Goal: Information Seeking & Learning: Learn about a topic

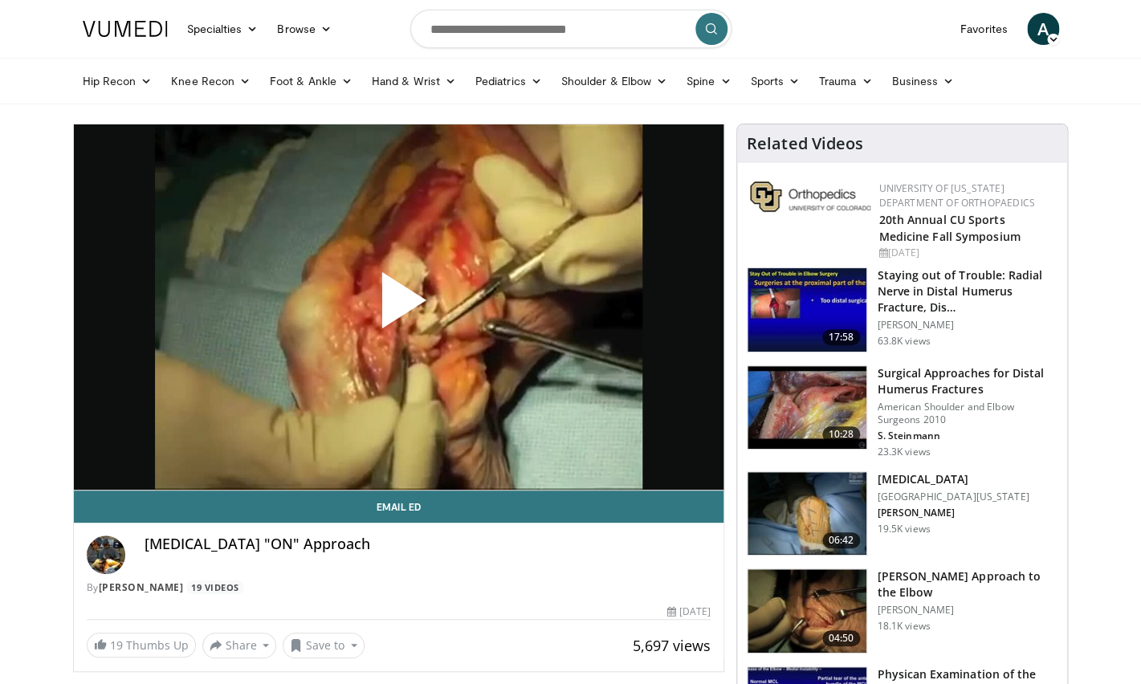
click at [398, 307] on span "Video Player" at bounding box center [398, 307] width 0 height 0
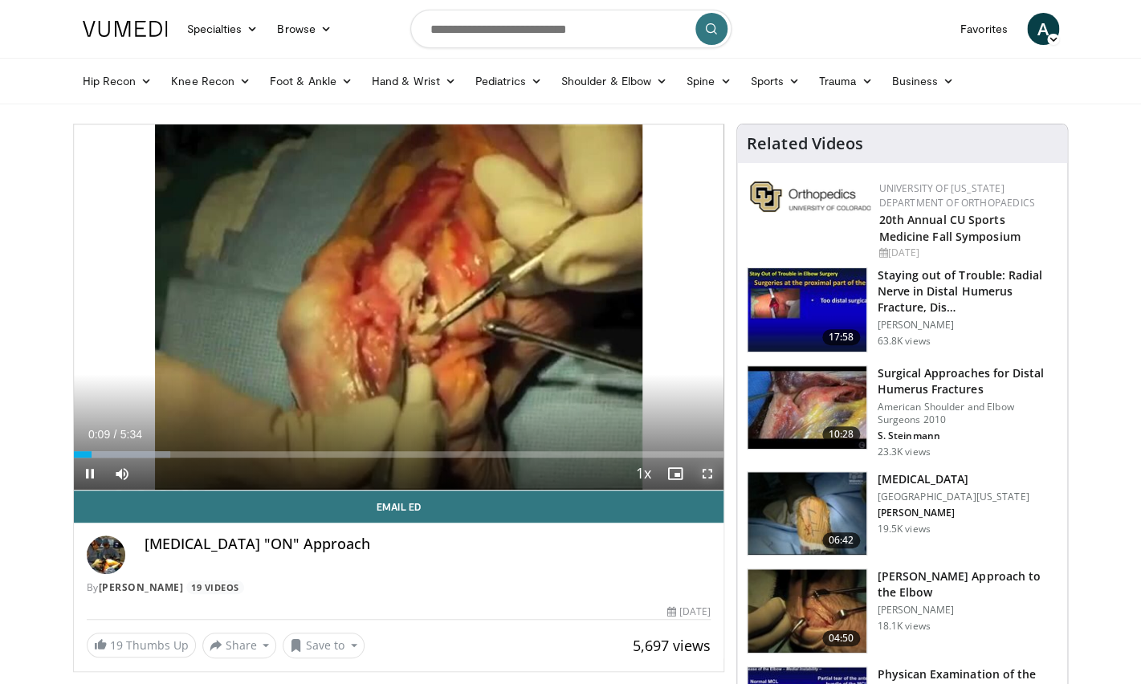
click at [714, 473] on span "Video Player" at bounding box center [707, 474] width 32 height 32
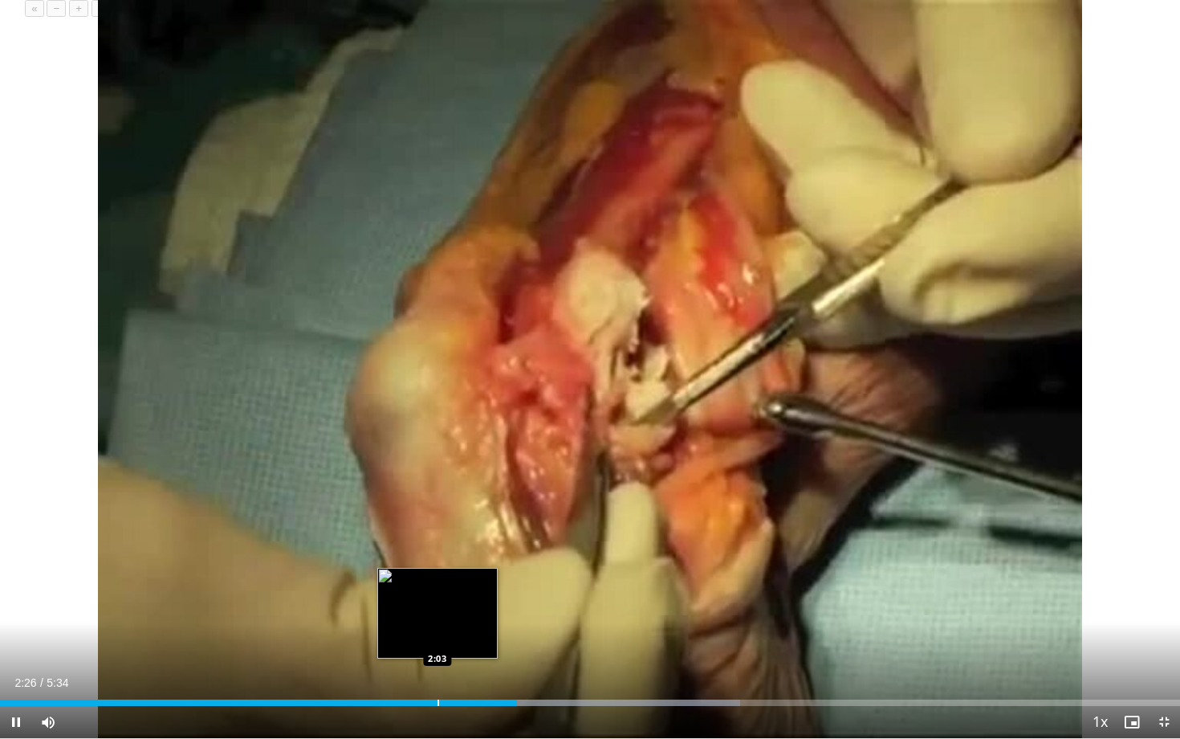
click at [440, 683] on div "2:26" at bounding box center [258, 702] width 517 height 6
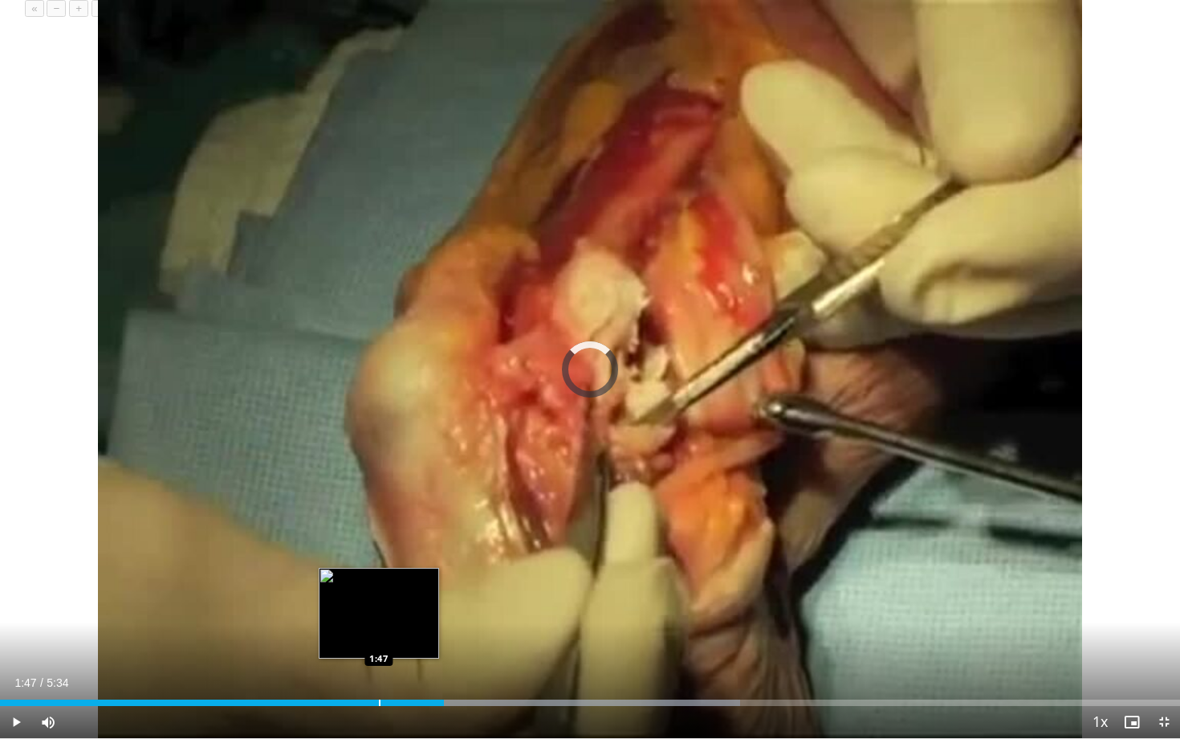
click at [379, 683] on div "Progress Bar" at bounding box center [380, 702] width 2 height 6
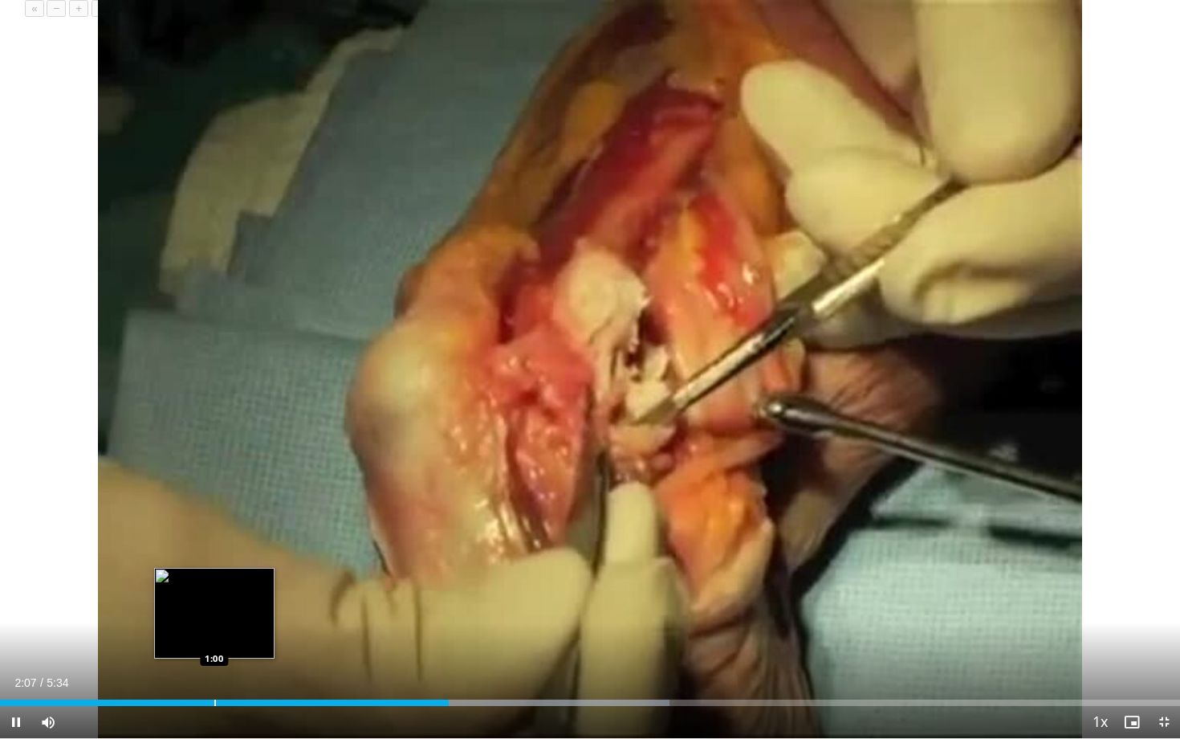
click at [214, 683] on div "Progress Bar" at bounding box center [215, 702] width 2 height 6
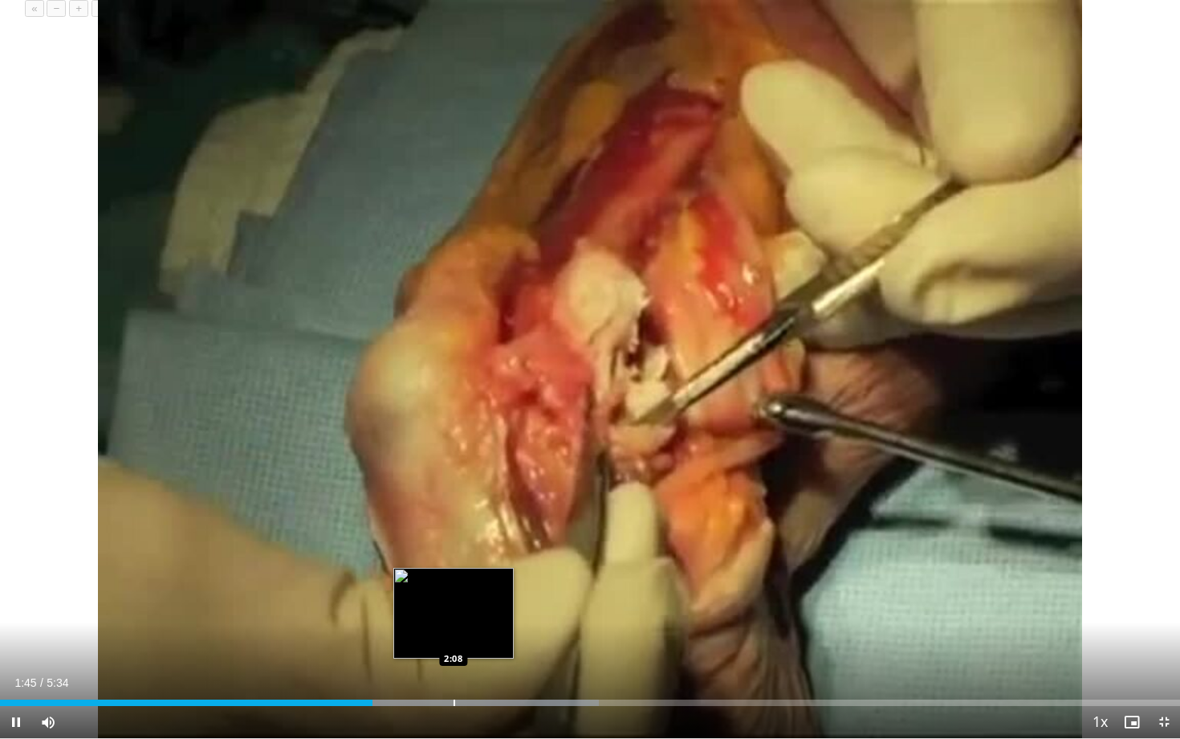
click at [454, 683] on div "Progress Bar" at bounding box center [455, 702] width 2 height 6
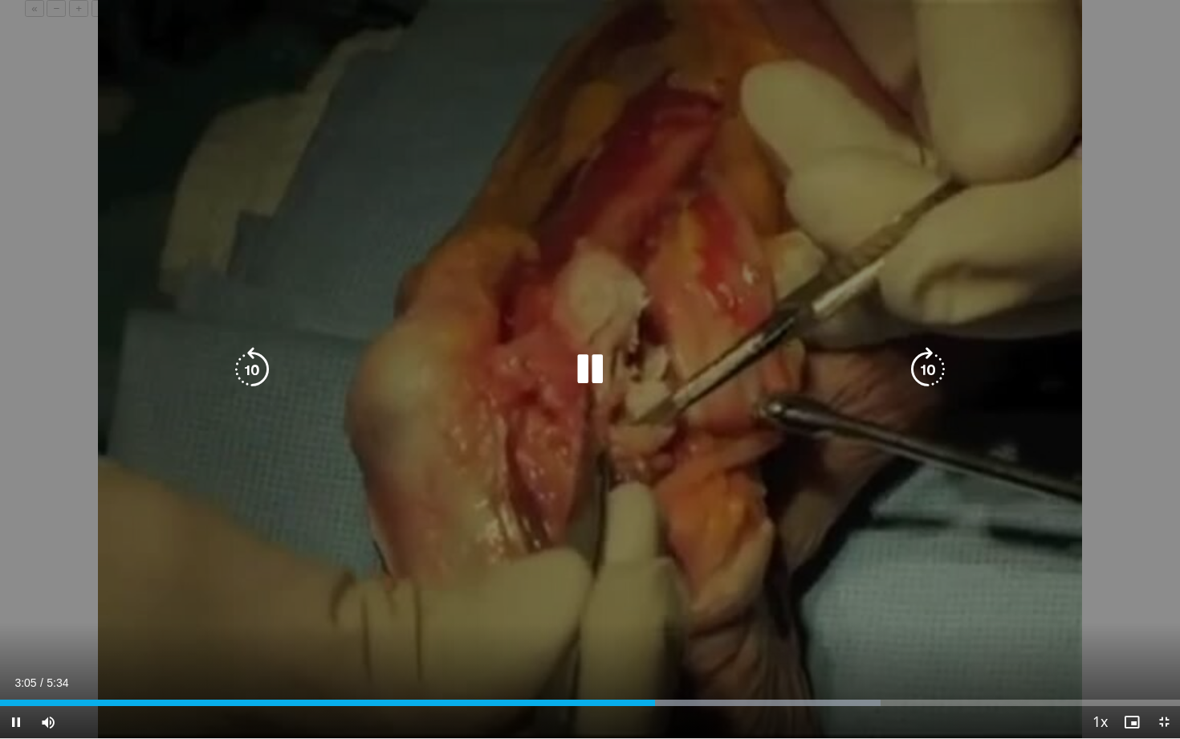
click at [672, 494] on div "10 seconds Tap to unmute" at bounding box center [590, 369] width 1180 height 738
click at [615, 458] on div "10 seconds Tap to unmute" at bounding box center [590, 369] width 1180 height 738
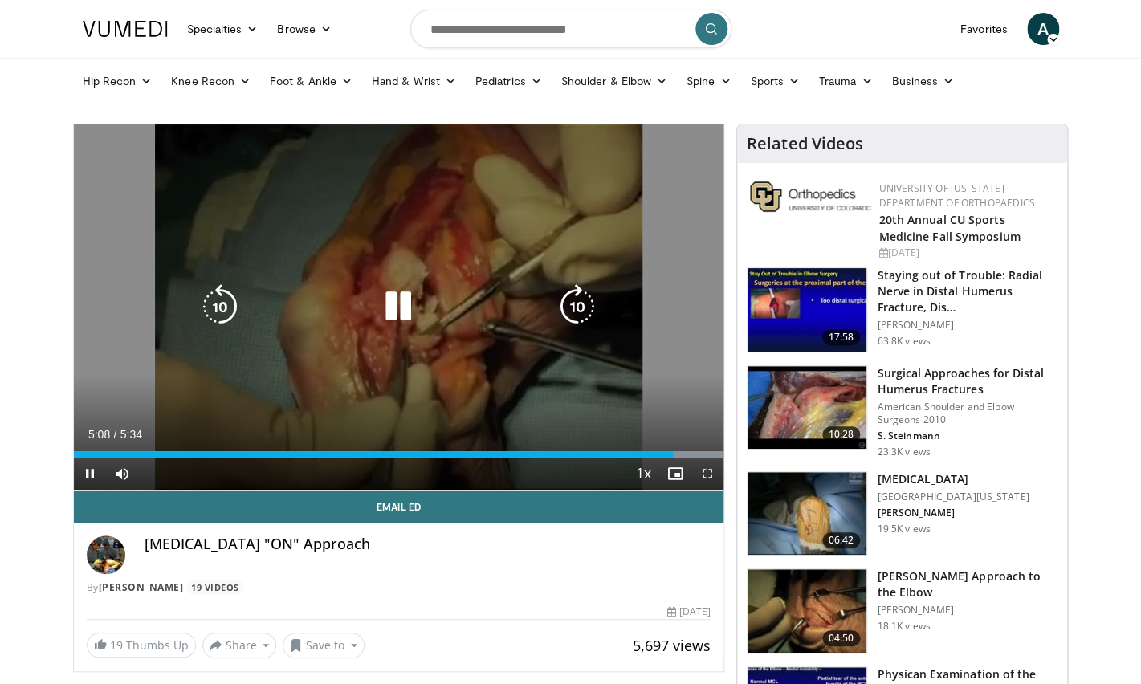
click at [379, 374] on div "10 seconds Tap to unmute" at bounding box center [399, 306] width 650 height 365
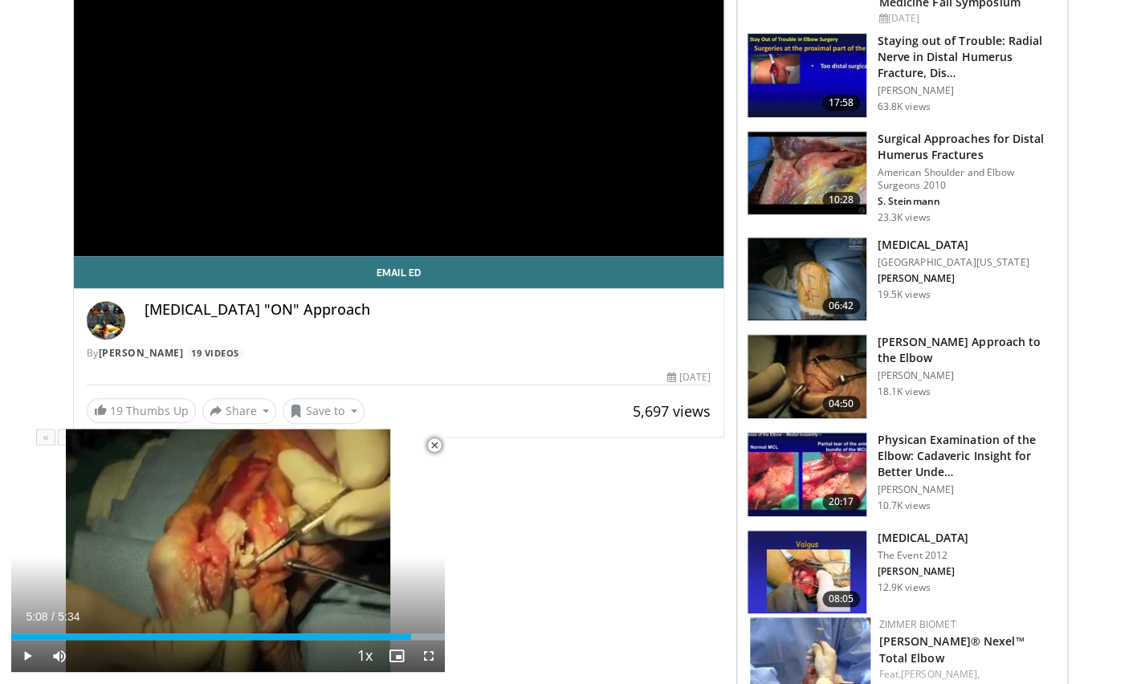
scroll to position [304, 0]
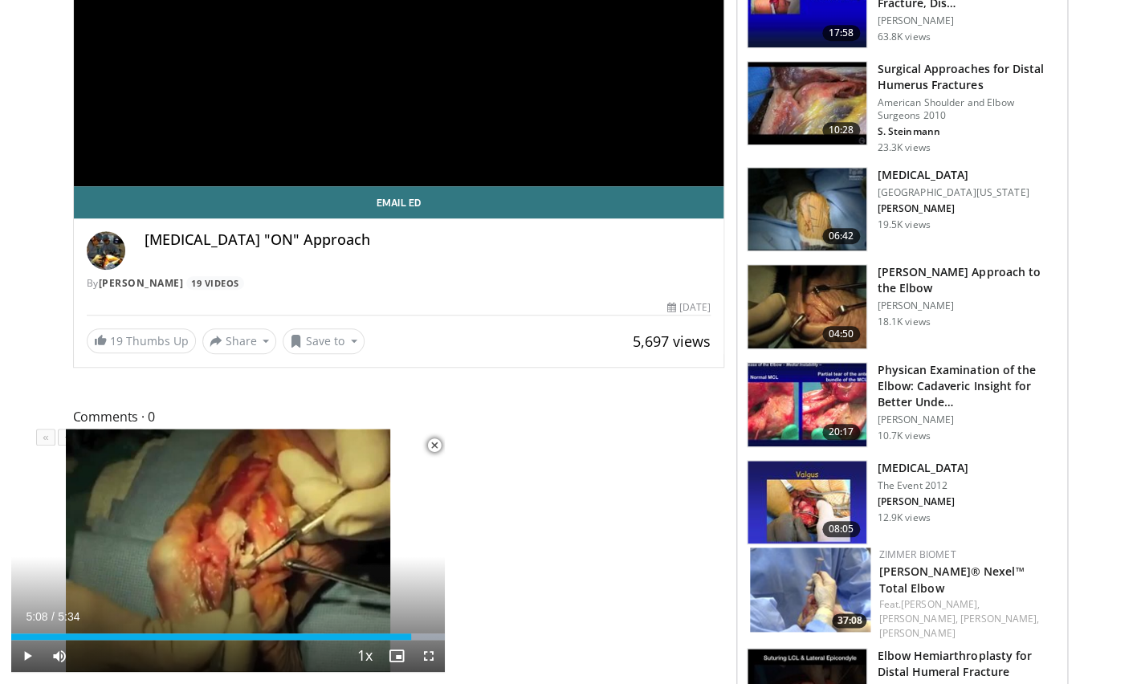
click at [431, 449] on span "Video Player" at bounding box center [434, 445] width 32 height 32
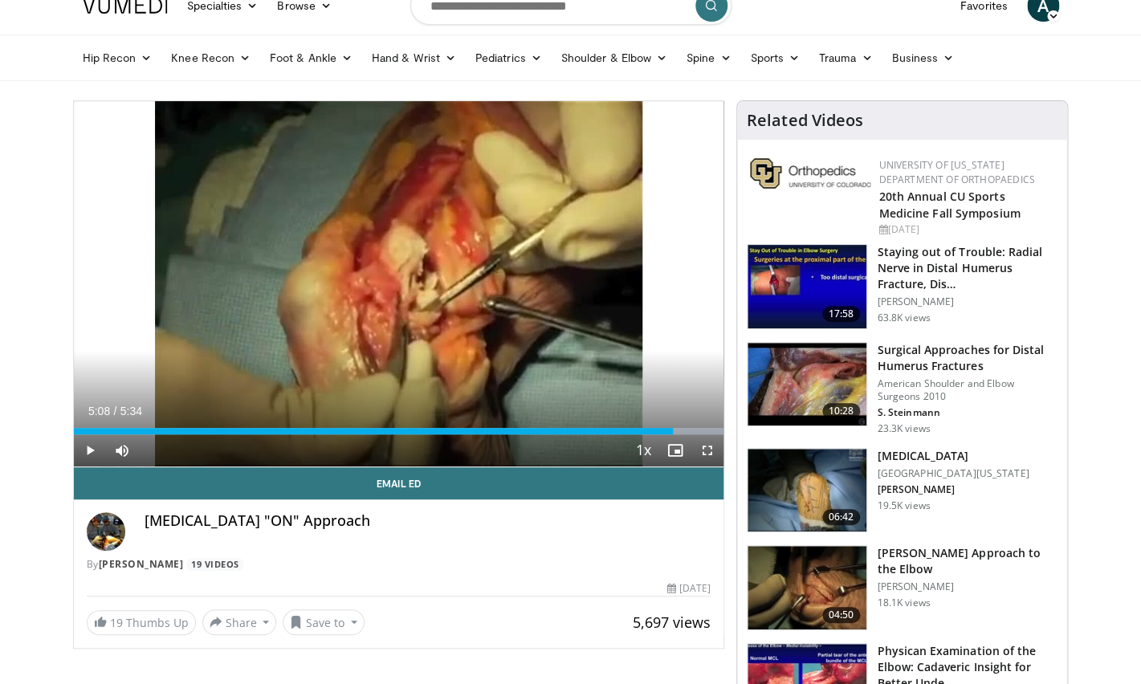
scroll to position [0, 0]
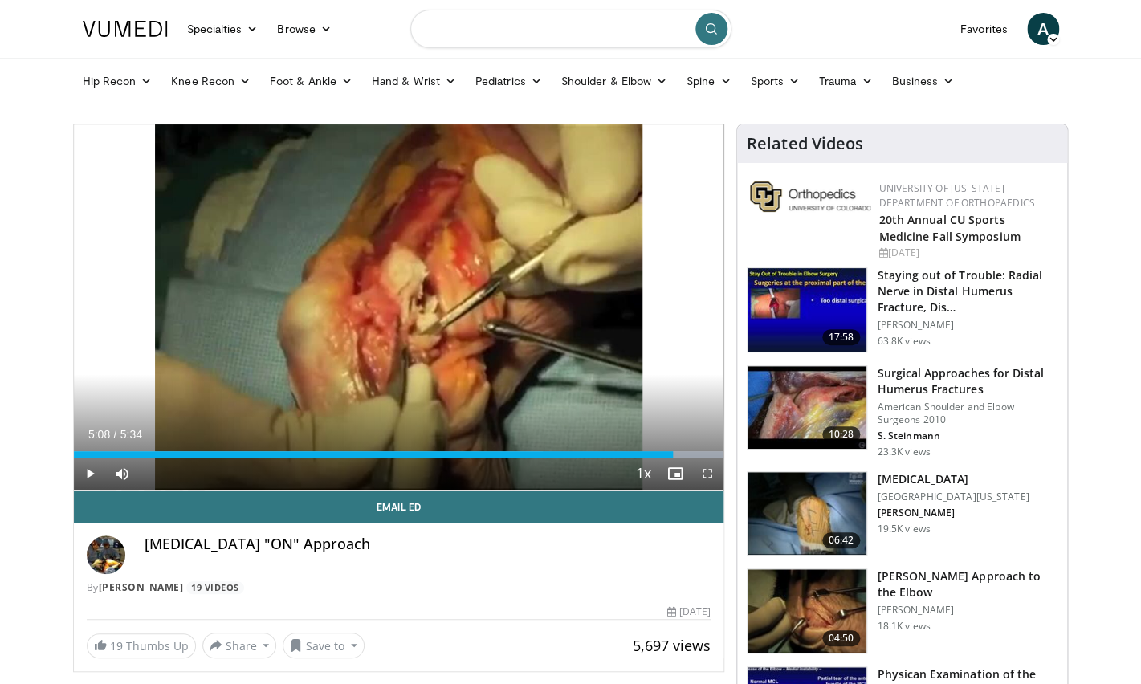
click at [467, 37] on input "Search topics, interventions" at bounding box center [570, 29] width 321 height 39
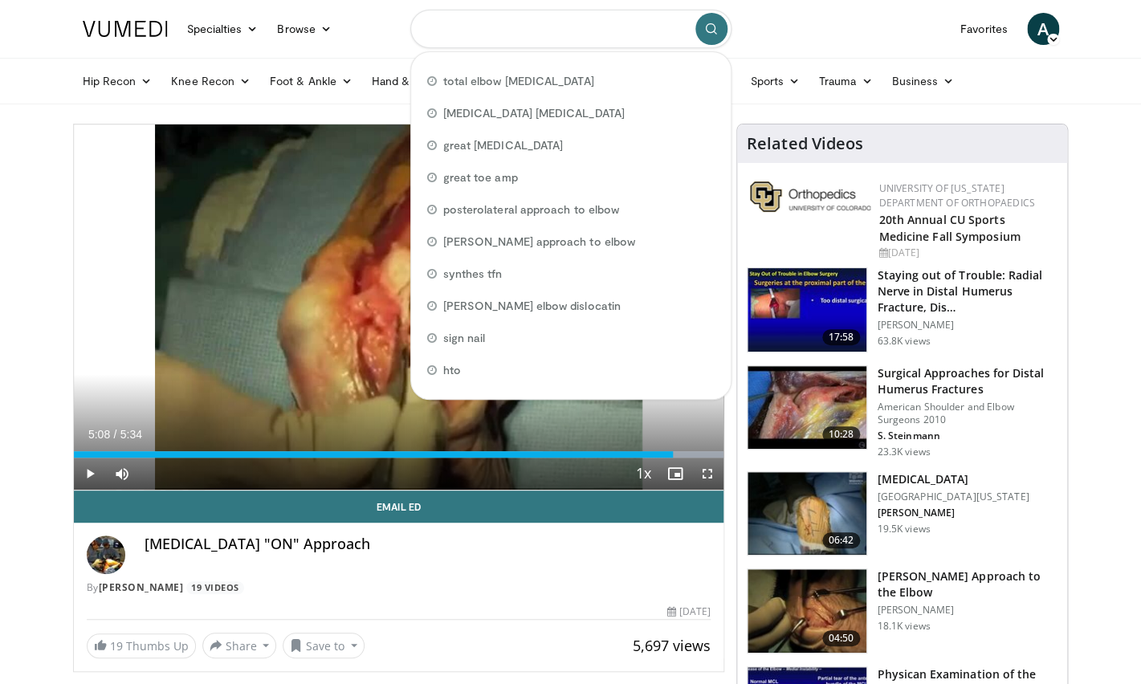
type input "*"
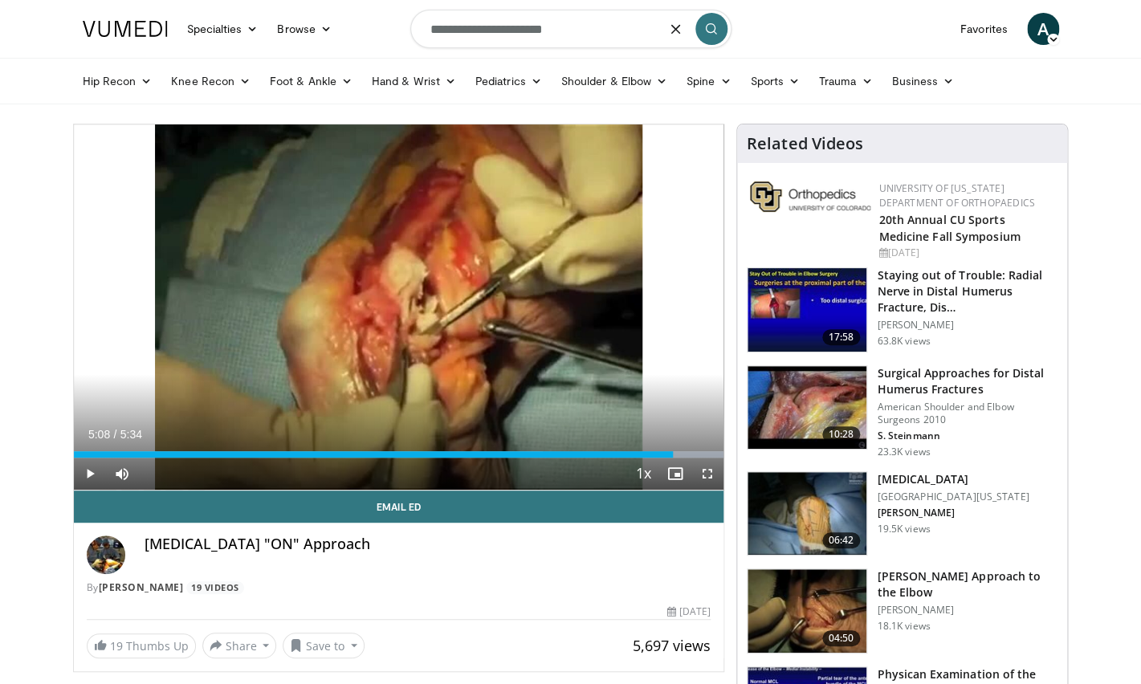
type input "**********"
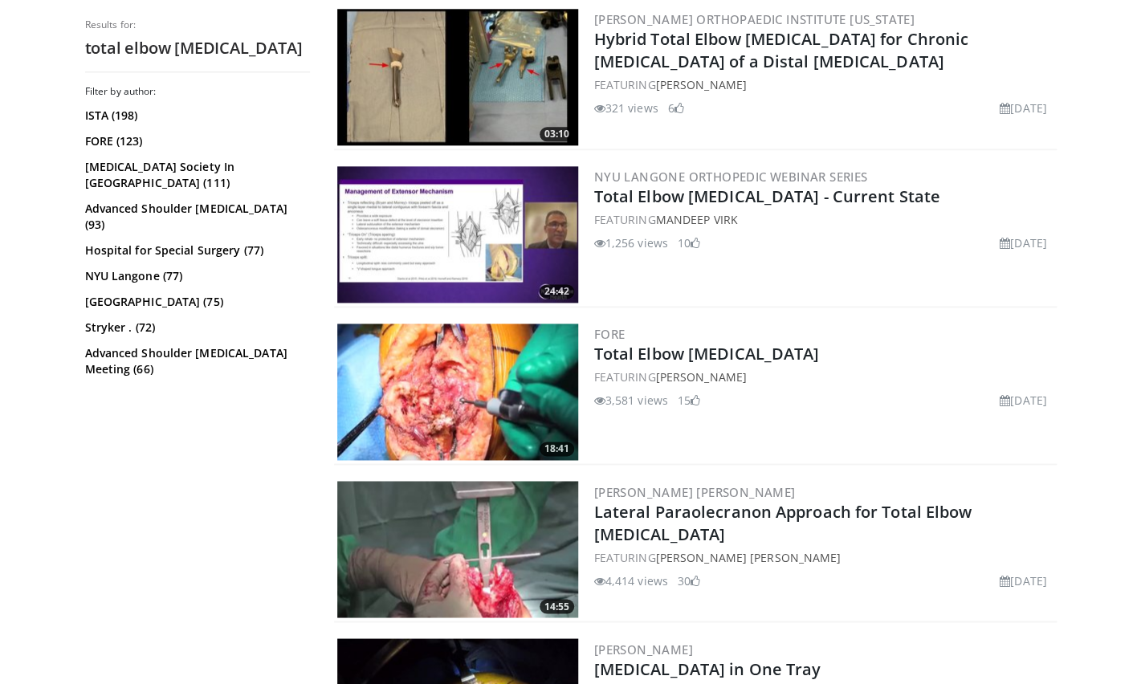
scroll to position [656, 0]
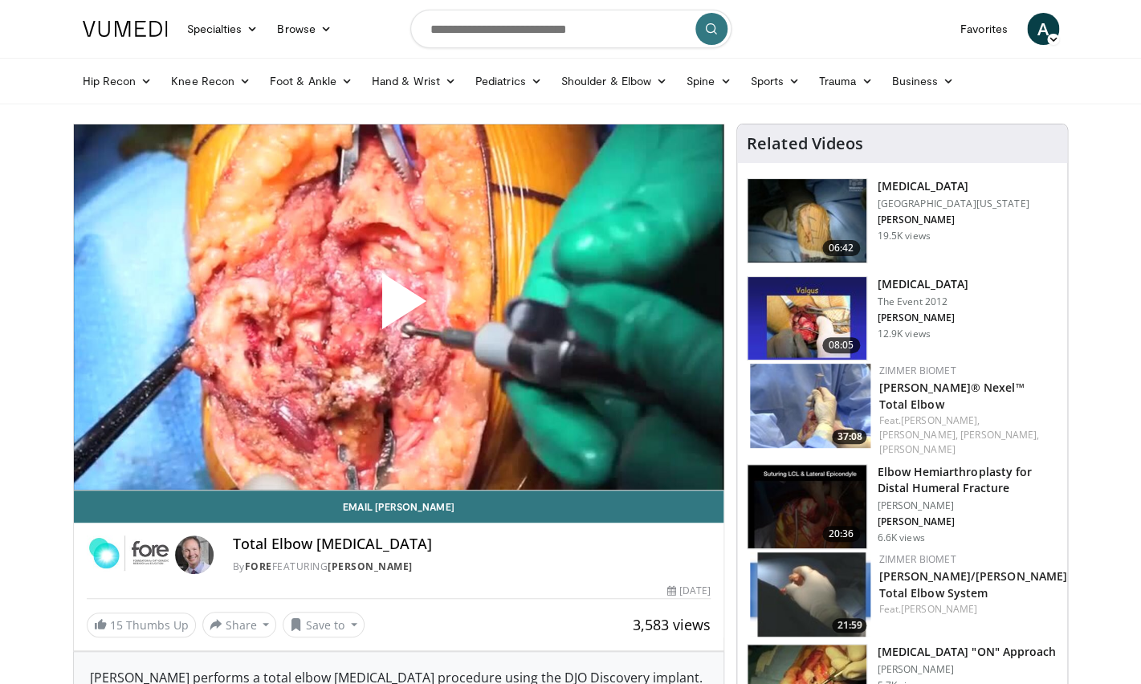
click at [398, 307] on span "Video Player" at bounding box center [398, 307] width 0 height 0
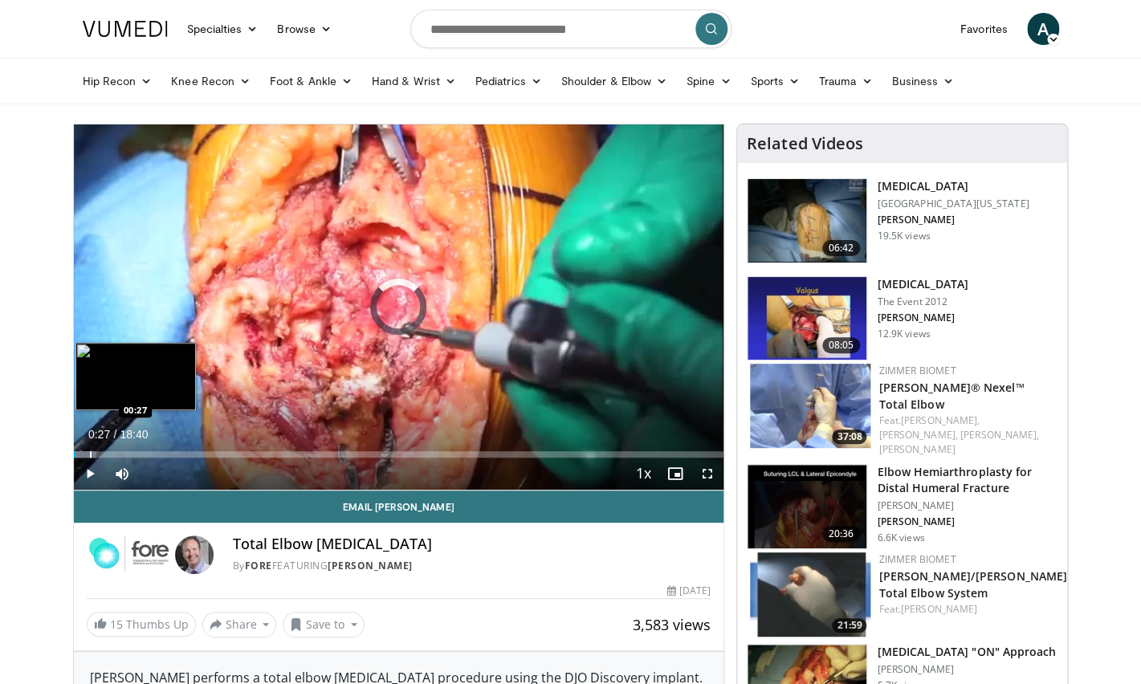
click at [90, 456] on div "Progress Bar" at bounding box center [91, 454] width 2 height 6
click at [106, 456] on div "Loaded : 5.36% 00:28 00:55" at bounding box center [399, 454] width 650 height 6
click at [125, 455] on div "Loaded : 7.07% 00:56 01:11" at bounding box center [399, 454] width 650 height 6
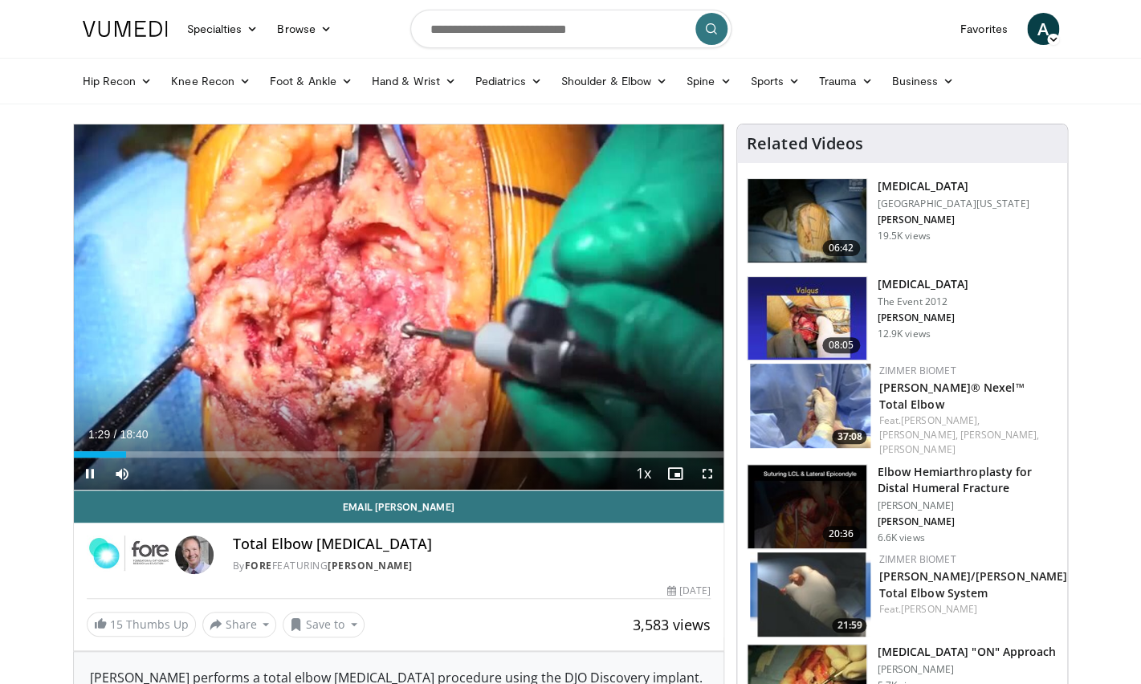
click at [155, 458] on div "Current Time 1:29 / Duration 18:40 Pause Skip Backward Skip Forward Mute Loaded…" at bounding box center [399, 474] width 650 height 32
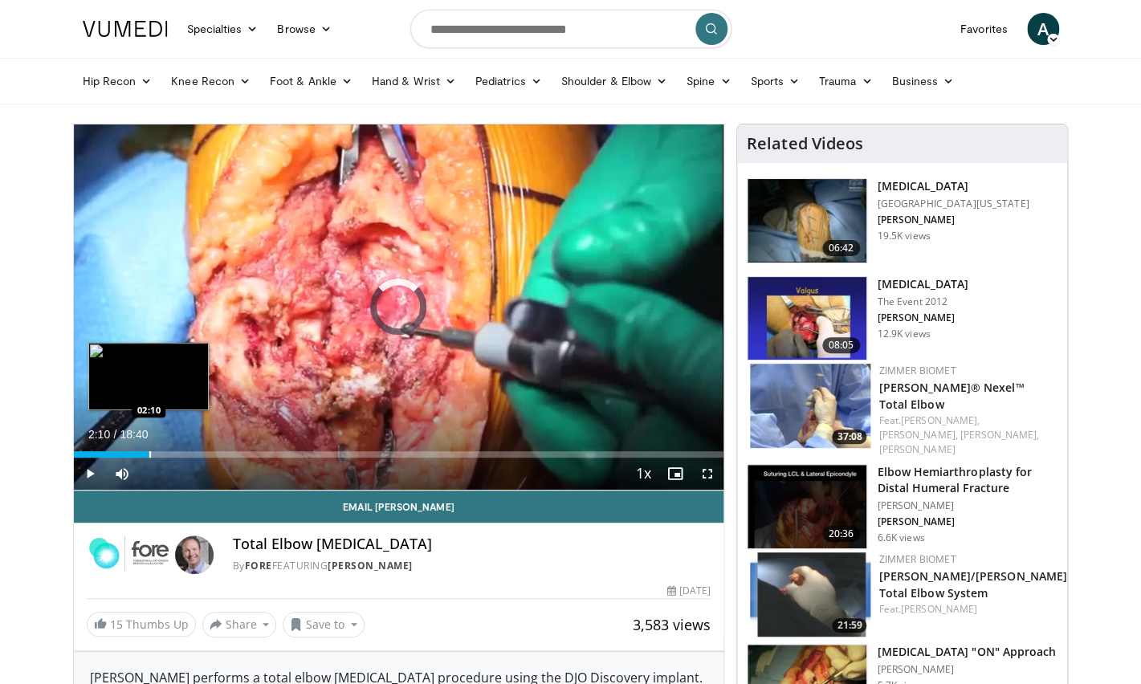
click at [149, 454] on div "Progress Bar" at bounding box center [150, 454] width 2 height 6
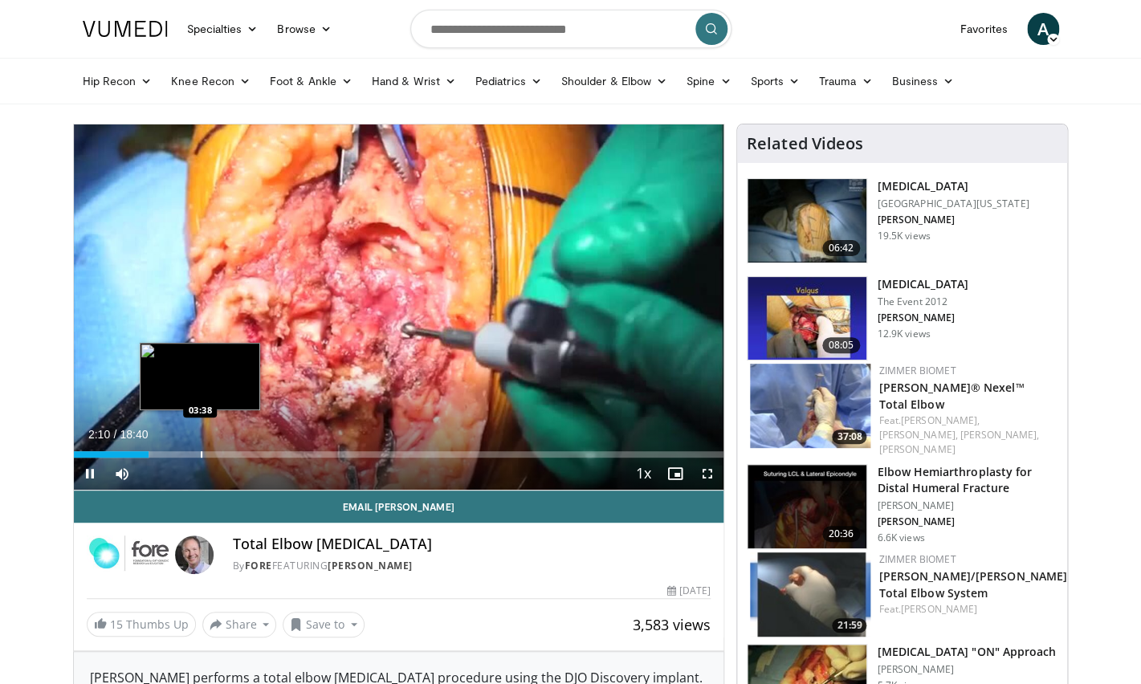
click at [202, 457] on div "Progress Bar" at bounding box center [202, 454] width 2 height 6
click at [222, 456] on div "Progress Bar" at bounding box center [220, 454] width 40 height 6
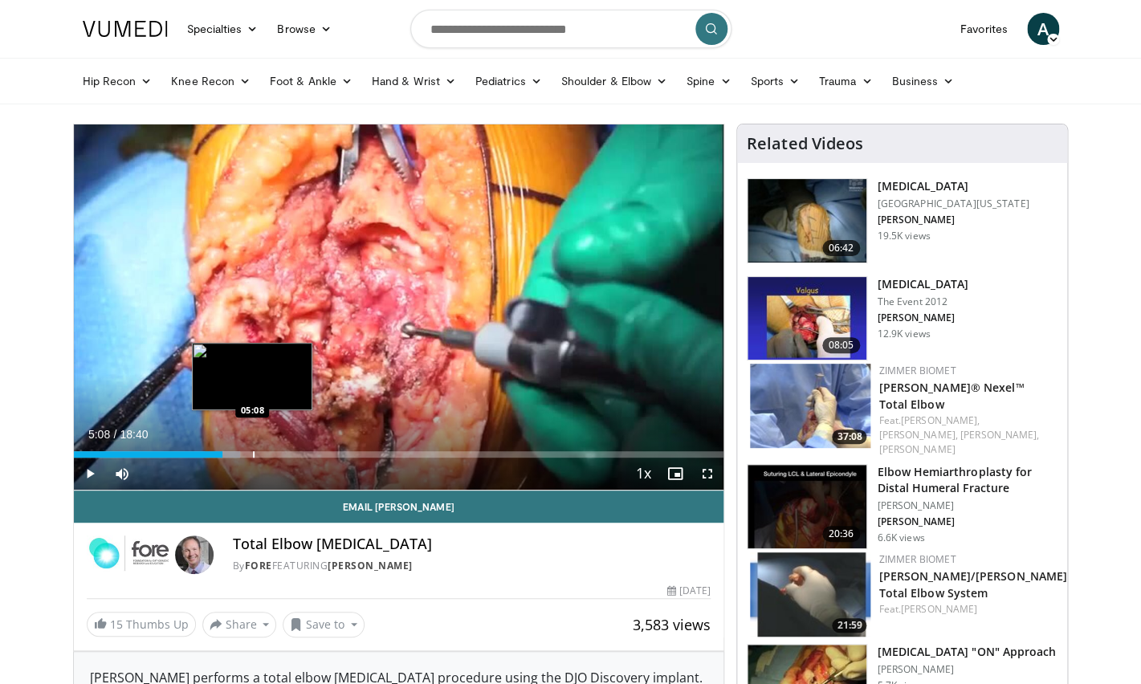
click at [253, 457] on div "Progress Bar" at bounding box center [254, 454] width 2 height 6
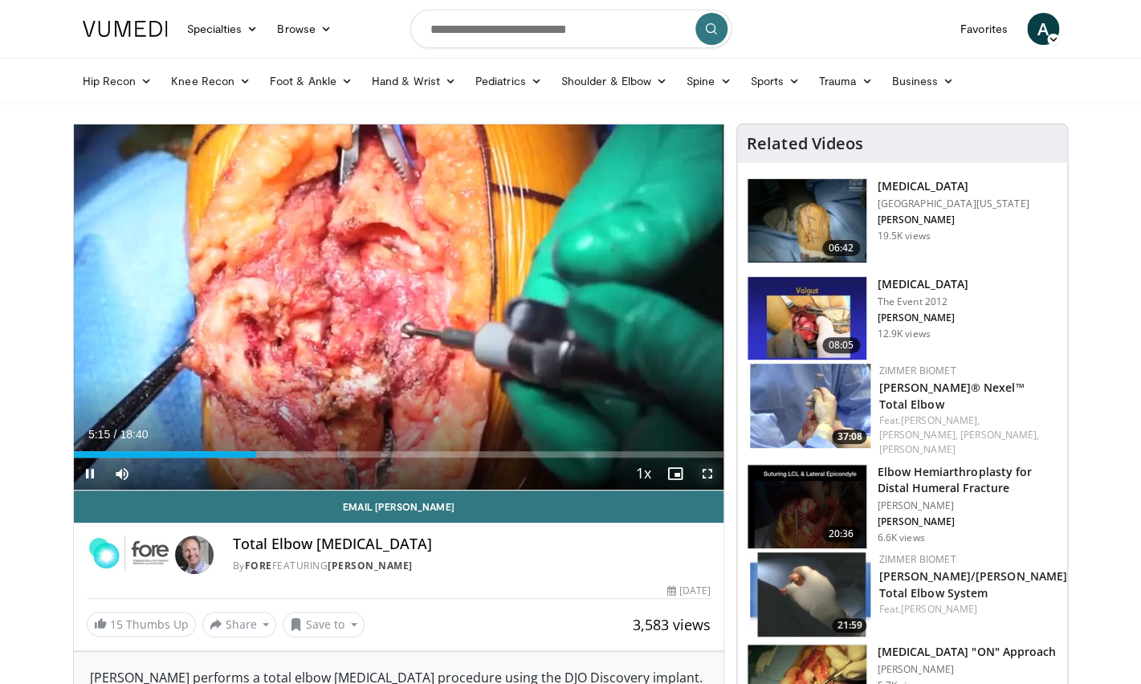
click at [706, 477] on span "Video Player" at bounding box center [707, 474] width 32 height 32
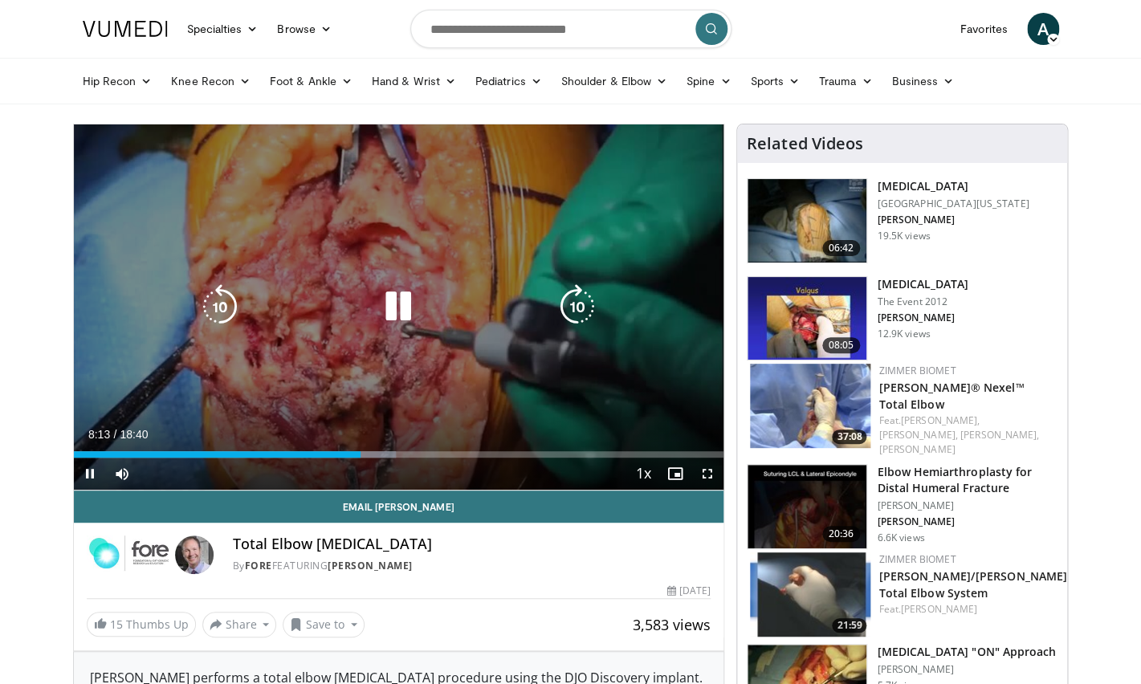
click at [406, 310] on icon "Video Player" at bounding box center [398, 306] width 45 height 45
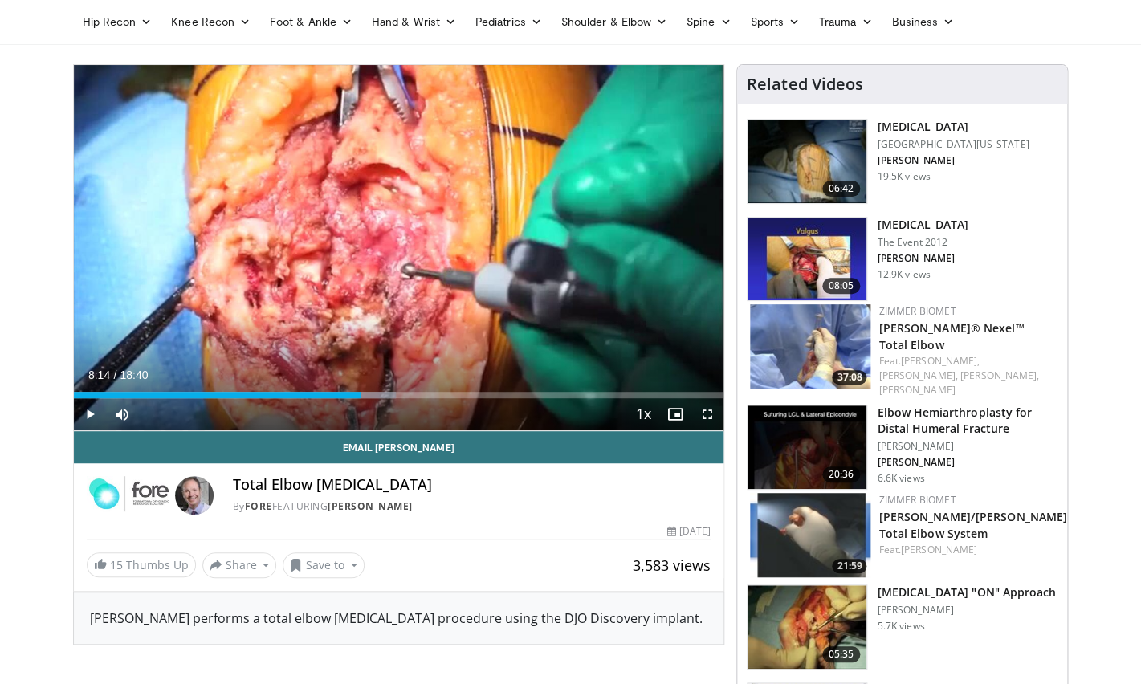
scroll to position [79, 0]
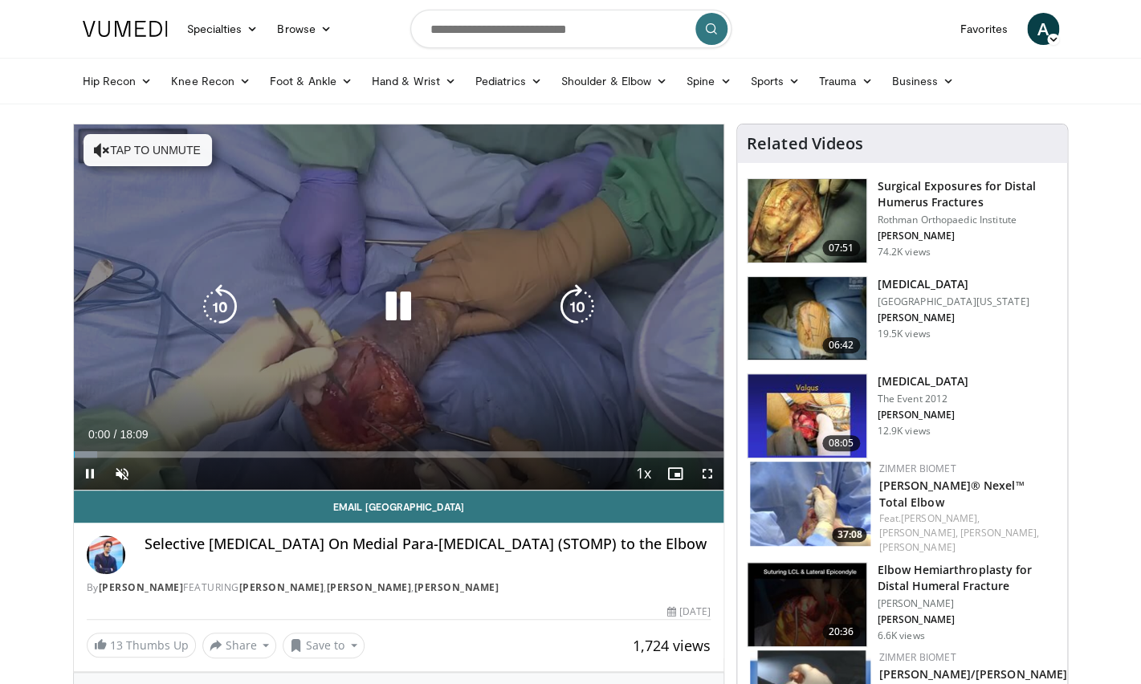
scroll to position [5, 0]
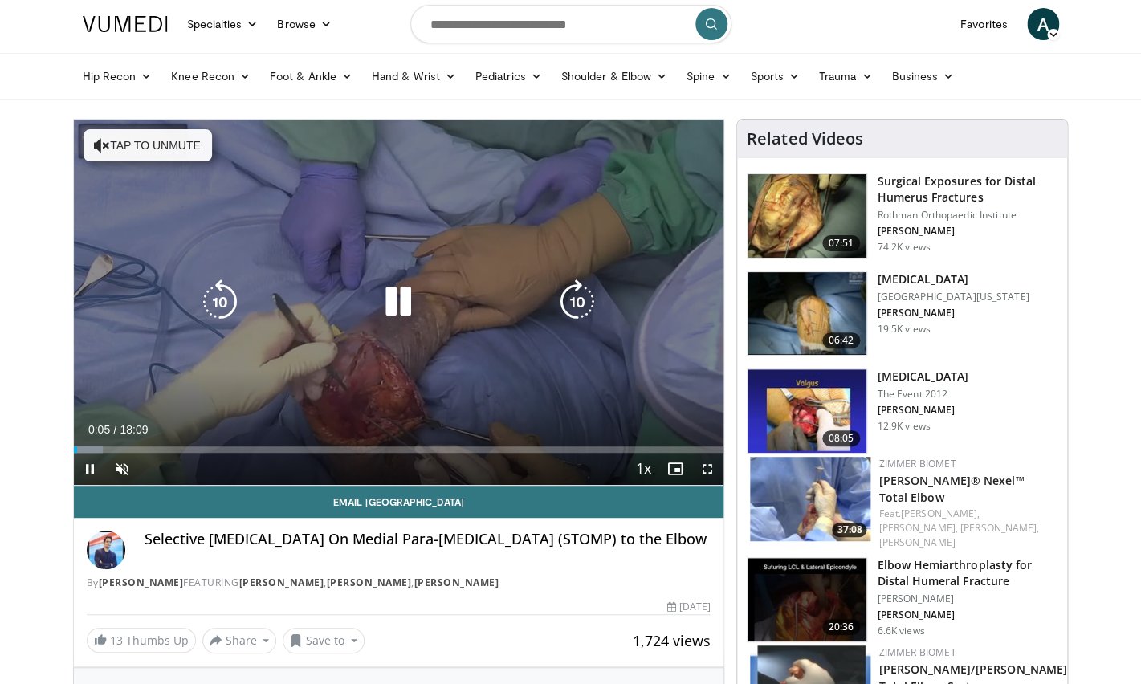
click at [142, 160] on button "Tap to unmute" at bounding box center [147, 145] width 128 height 32
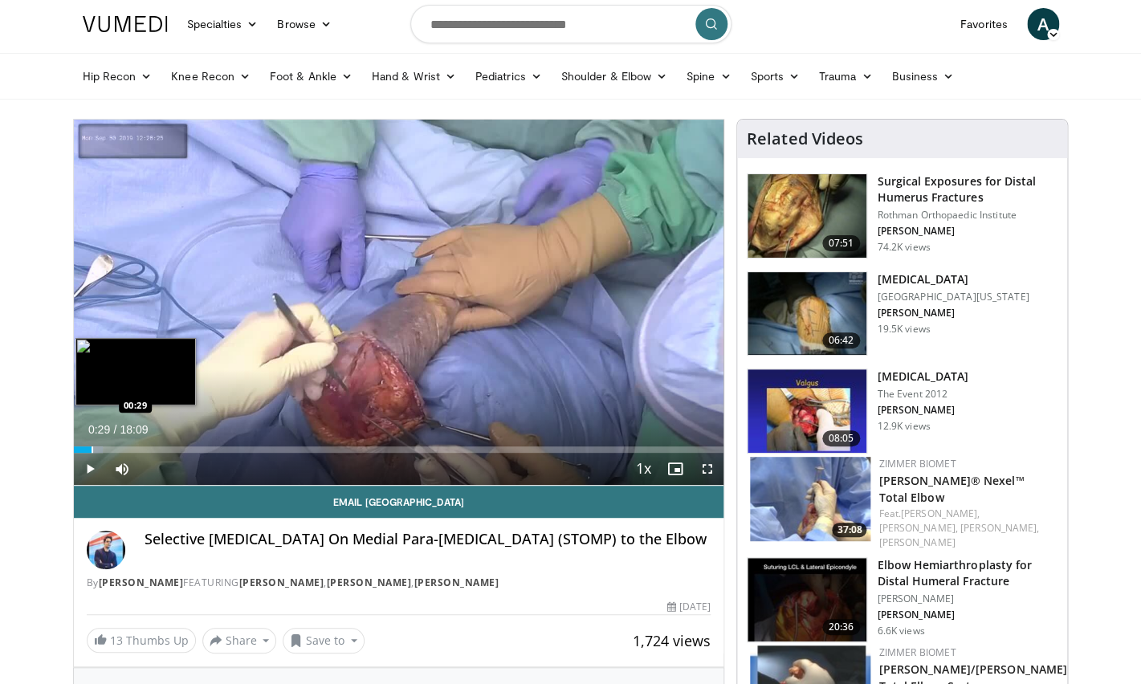
click at [92, 446] on div "Loaded : 4.55% 00:29 00:29" at bounding box center [399, 445] width 650 height 15
click at [110, 449] on div "Loaded : 7.35% 00:30 01:01" at bounding box center [399, 449] width 650 height 6
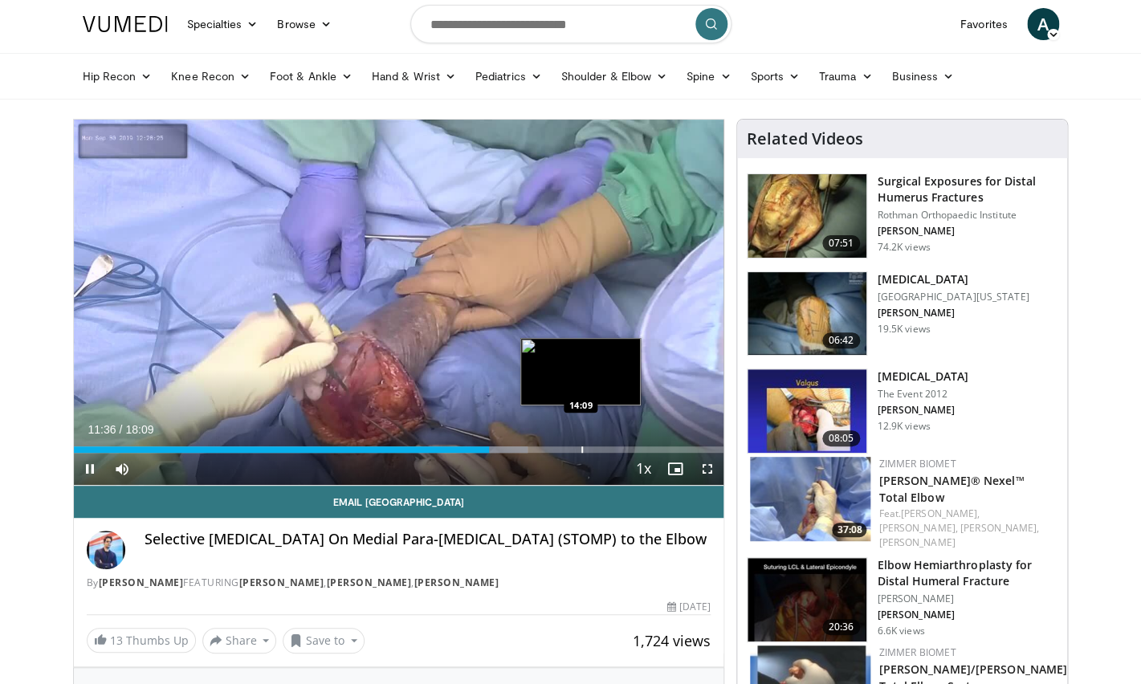
click at [580, 446] on div "Loaded : 69.84% 11:36 14:09" at bounding box center [399, 449] width 650 height 6
click at [595, 449] on div "Progress Bar" at bounding box center [596, 449] width 2 height 6
click at [562, 449] on div "14:38" at bounding box center [336, 449] width 524 height 6
click at [552, 450] on div "13:41" at bounding box center [319, 449] width 491 height 6
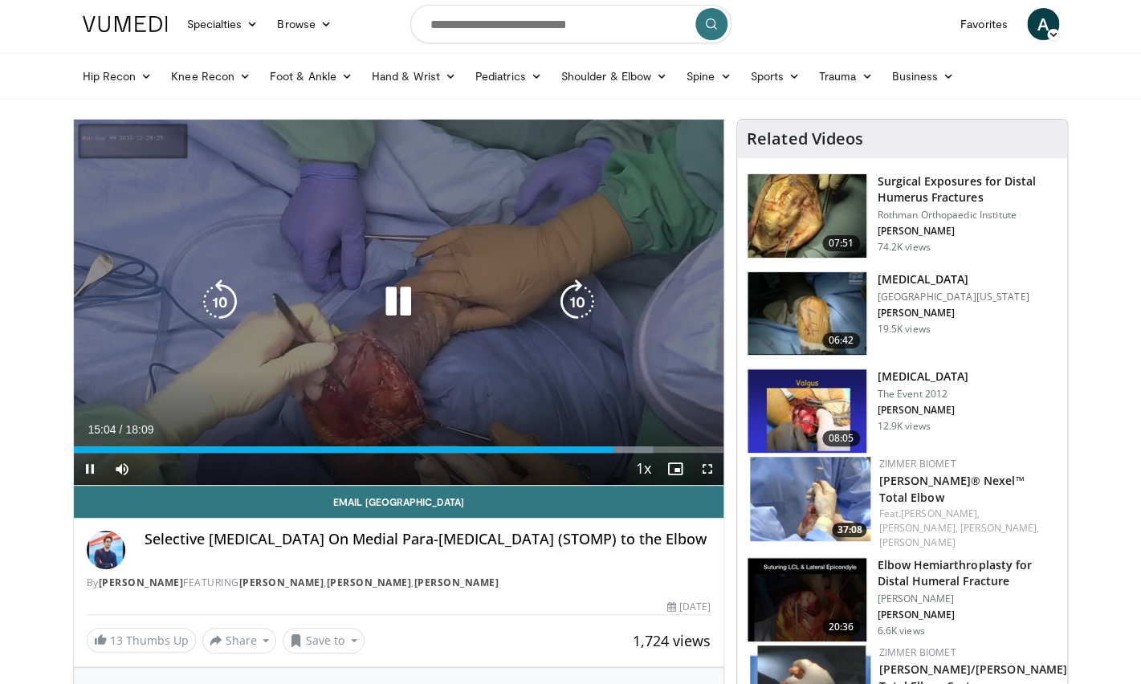
click at [389, 316] on icon "Video Player" at bounding box center [398, 301] width 45 height 45
click at [401, 351] on div "10 seconds Tap to unmute" at bounding box center [399, 302] width 650 height 365
click at [398, 322] on icon "Video Player" at bounding box center [398, 301] width 45 height 45
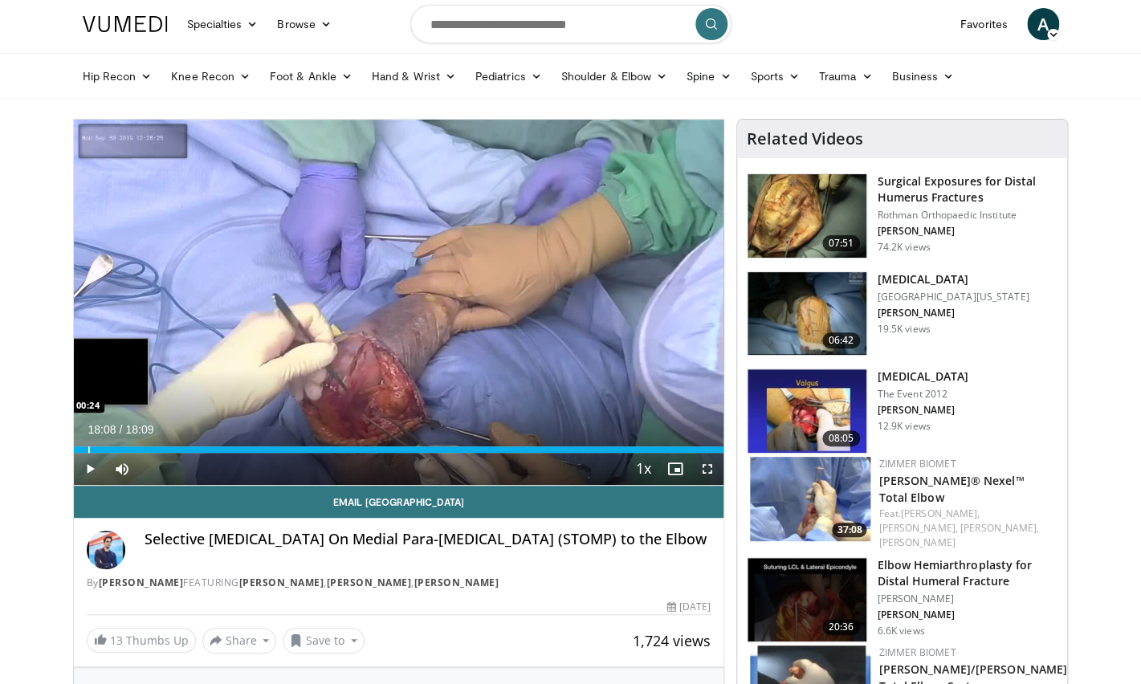
click at [97, 452] on div "Loaded : 100.00% 18:08 00:24" at bounding box center [399, 449] width 650 height 6
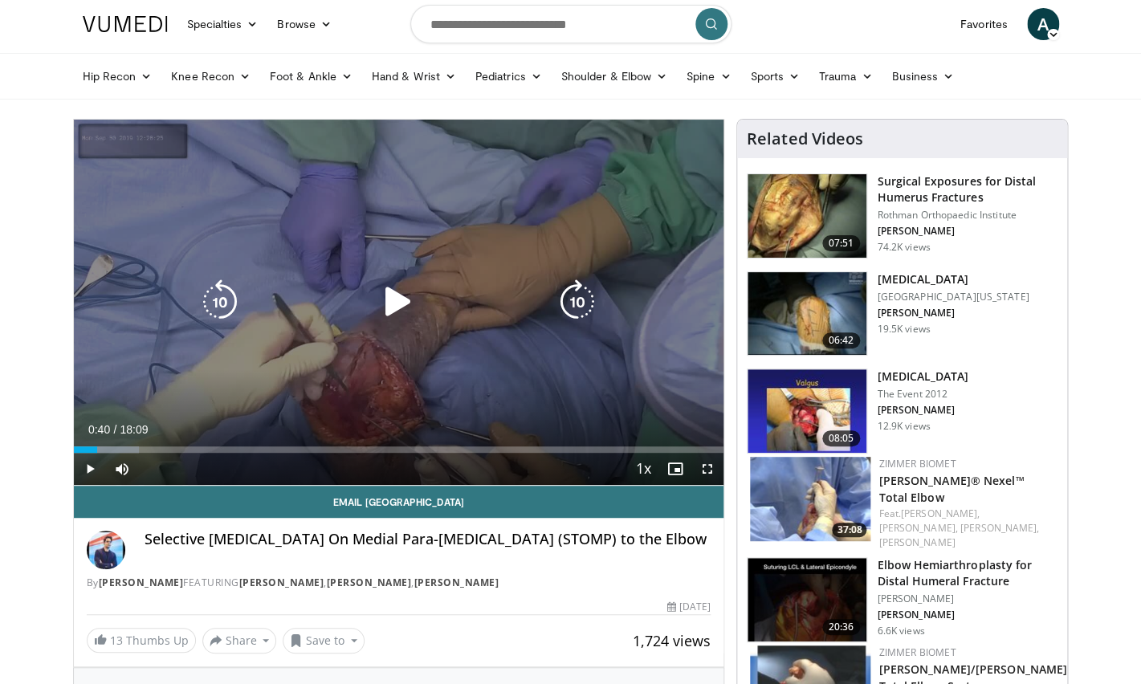
click at [389, 301] on icon "Video Player" at bounding box center [398, 301] width 45 height 45
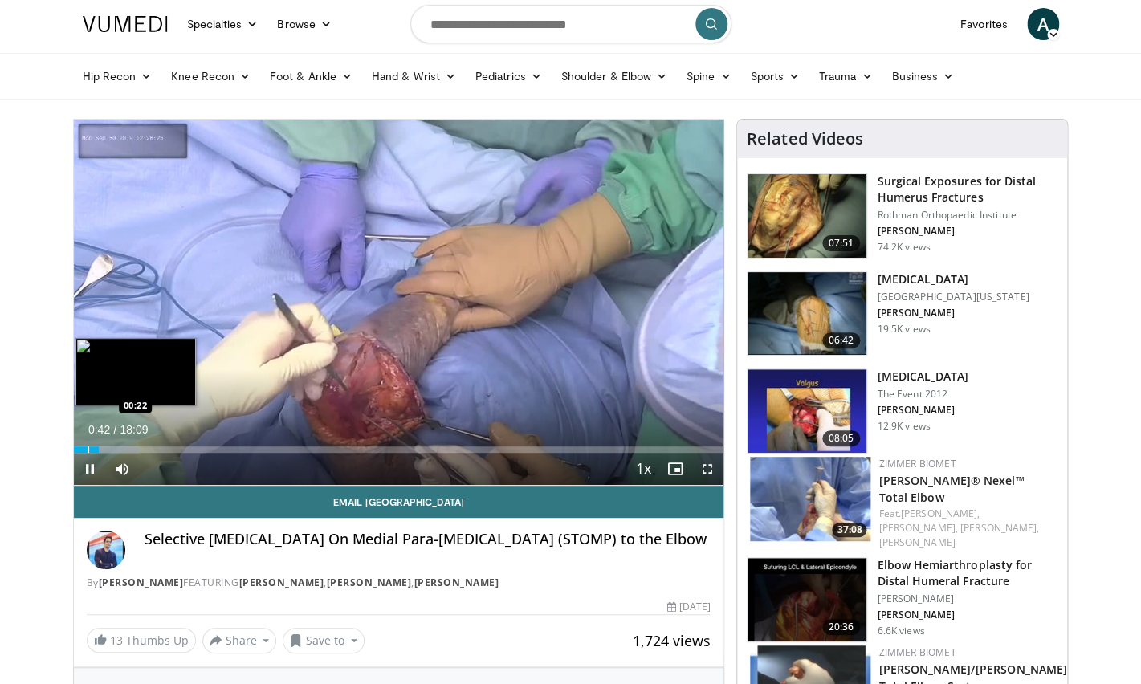
click at [87, 450] on div "Loaded : 10.01% 00:42 00:22" at bounding box center [399, 449] width 650 height 6
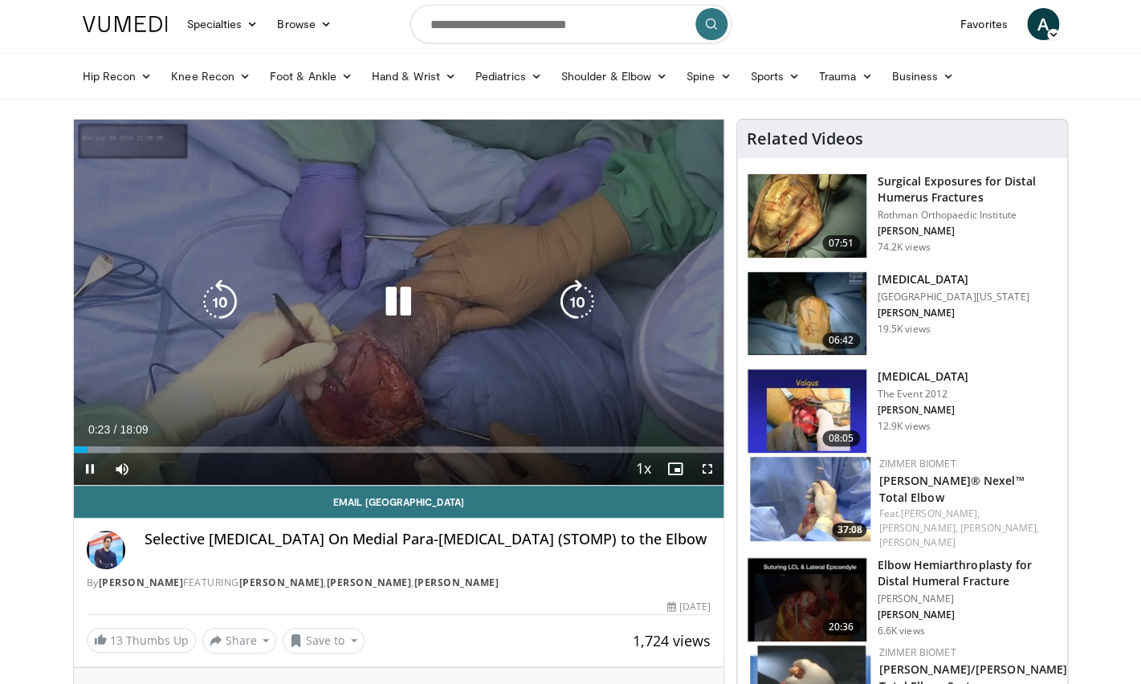
click at [328, 392] on div "10 seconds Tap to unmute" at bounding box center [399, 302] width 650 height 365
click at [374, 372] on div "10 seconds Tap to unmute" at bounding box center [399, 302] width 650 height 365
click at [495, 412] on div "10 seconds Tap to unmute" at bounding box center [399, 302] width 650 height 365
click at [440, 405] on div "10 seconds Tap to unmute" at bounding box center [399, 302] width 650 height 365
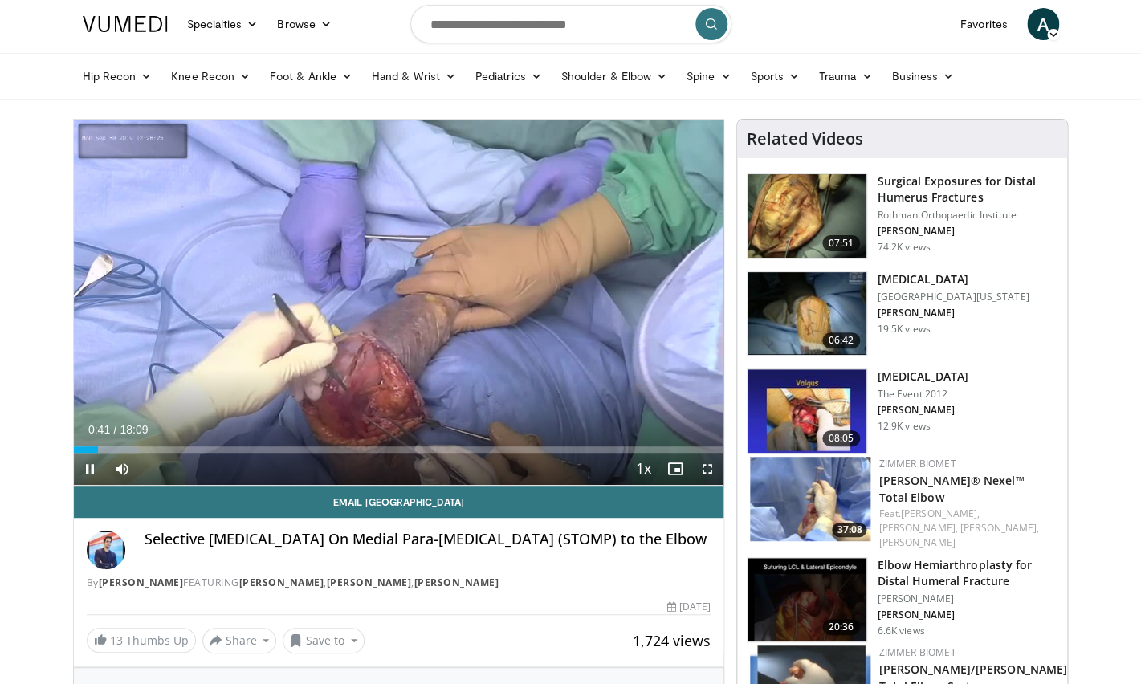
click at [265, 426] on div "Current Time 0:41 / Duration 18:09" at bounding box center [399, 429] width 650 height 14
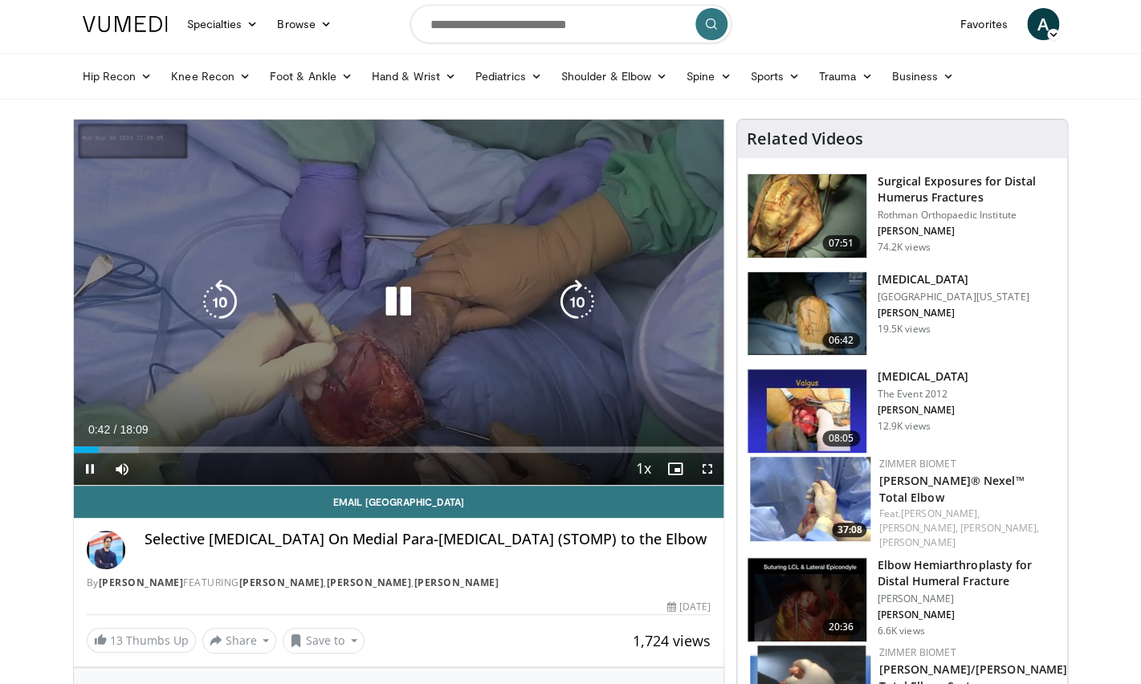
click at [397, 372] on div "10 seconds Tap to unmute" at bounding box center [399, 302] width 650 height 365
click at [460, 409] on div "10 seconds Tap to unmute" at bounding box center [399, 302] width 650 height 365
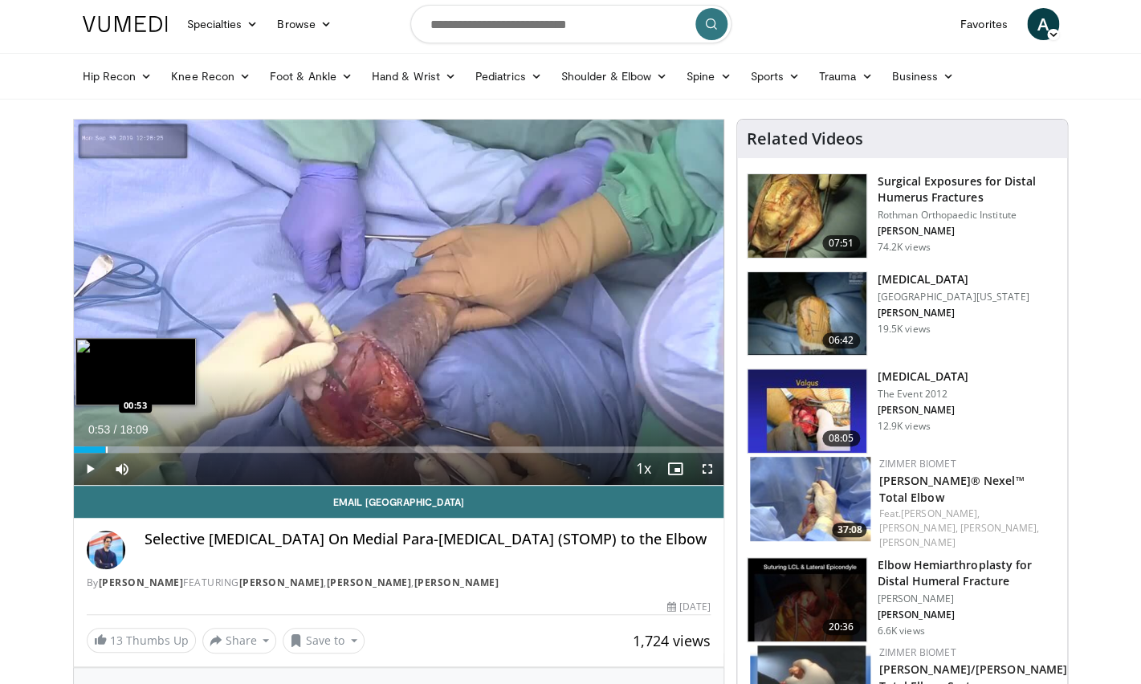
click at [106, 446] on div "Progress Bar" at bounding box center [107, 449] width 2 height 6
click at [115, 449] on div "Loaded : 10.92% 00:57 01:09" at bounding box center [399, 449] width 650 height 6
click at [129, 450] on div "Progress Bar" at bounding box center [130, 449] width 2 height 6
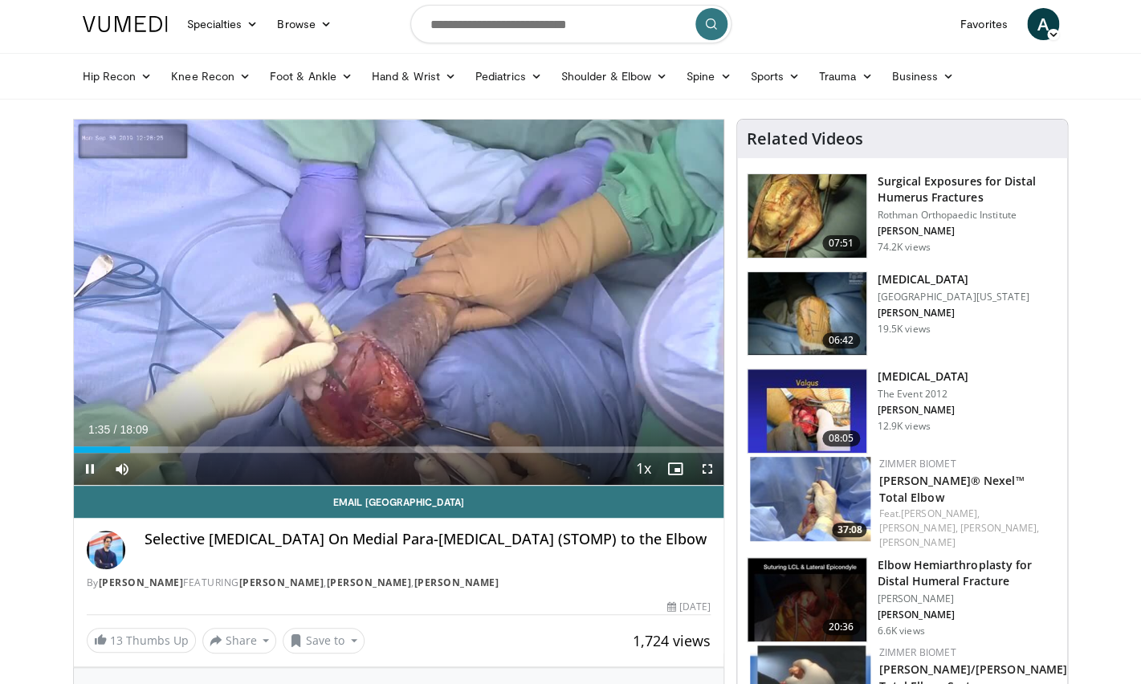
click at [148, 453] on video-js "**********" at bounding box center [399, 303] width 650 height 366
click at [148, 448] on div "Progress Bar" at bounding box center [140, 449] width 56 height 6
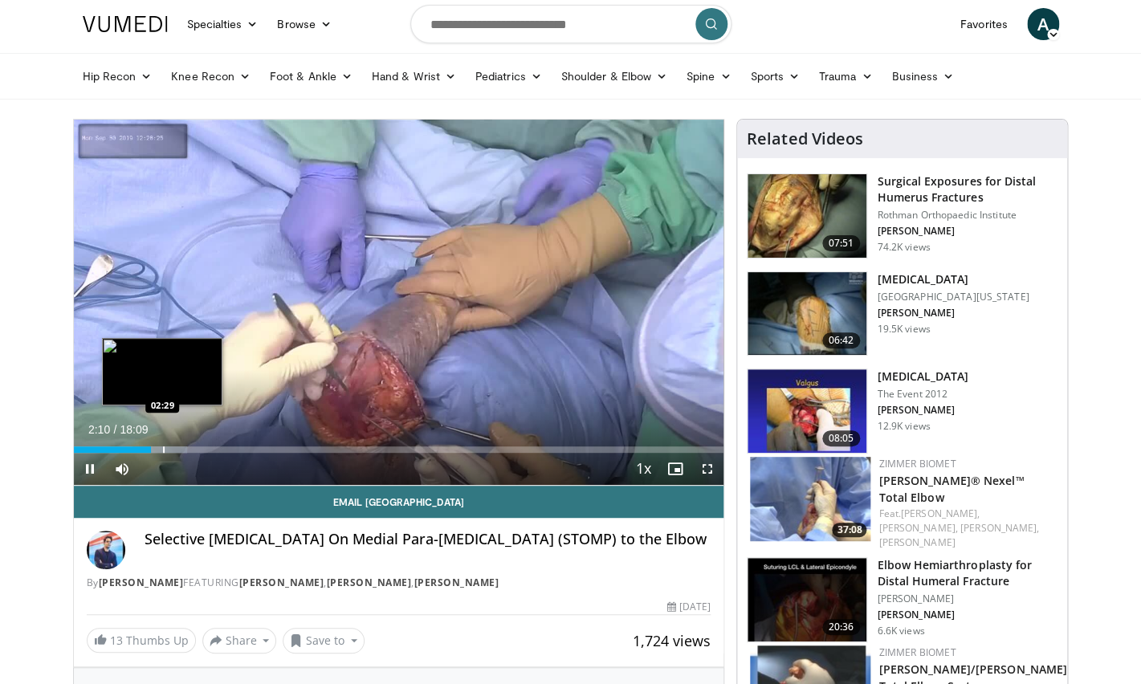
click at [163, 448] on div "Loaded : 17.46% 02:10 02:29" at bounding box center [399, 449] width 650 height 6
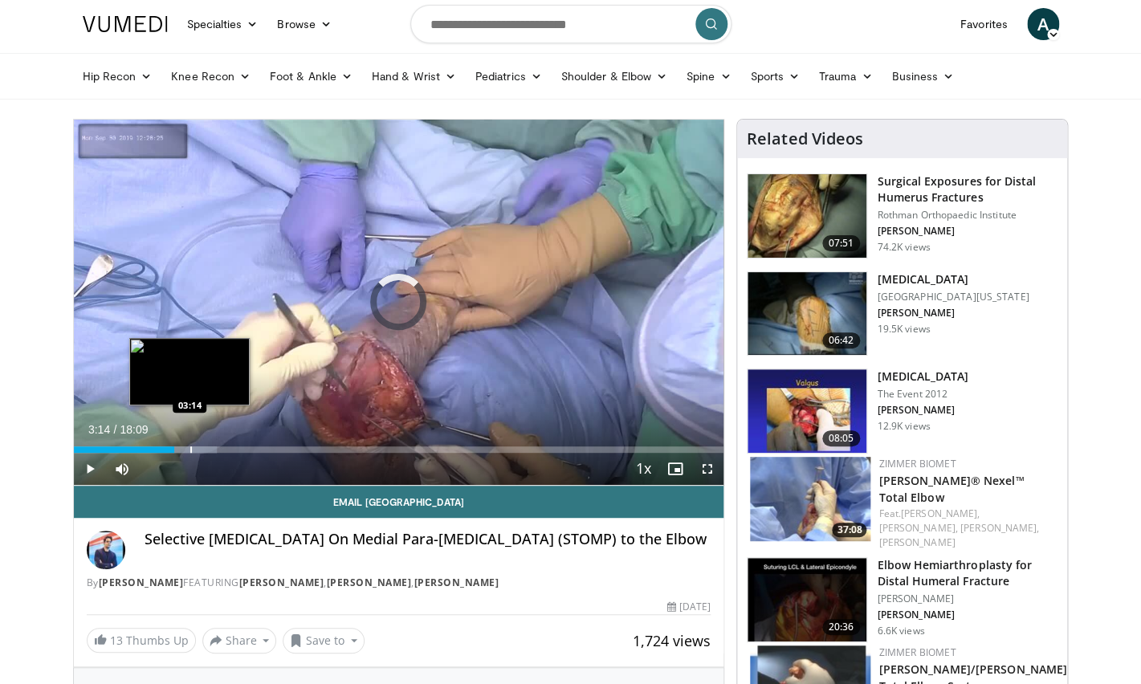
click at [189, 452] on div "Loaded : 22.06% 03:14 03:14" at bounding box center [399, 449] width 650 height 6
click at [208, 450] on div "Loaded : 24.58% 03:23 03:47" at bounding box center [399, 449] width 650 height 6
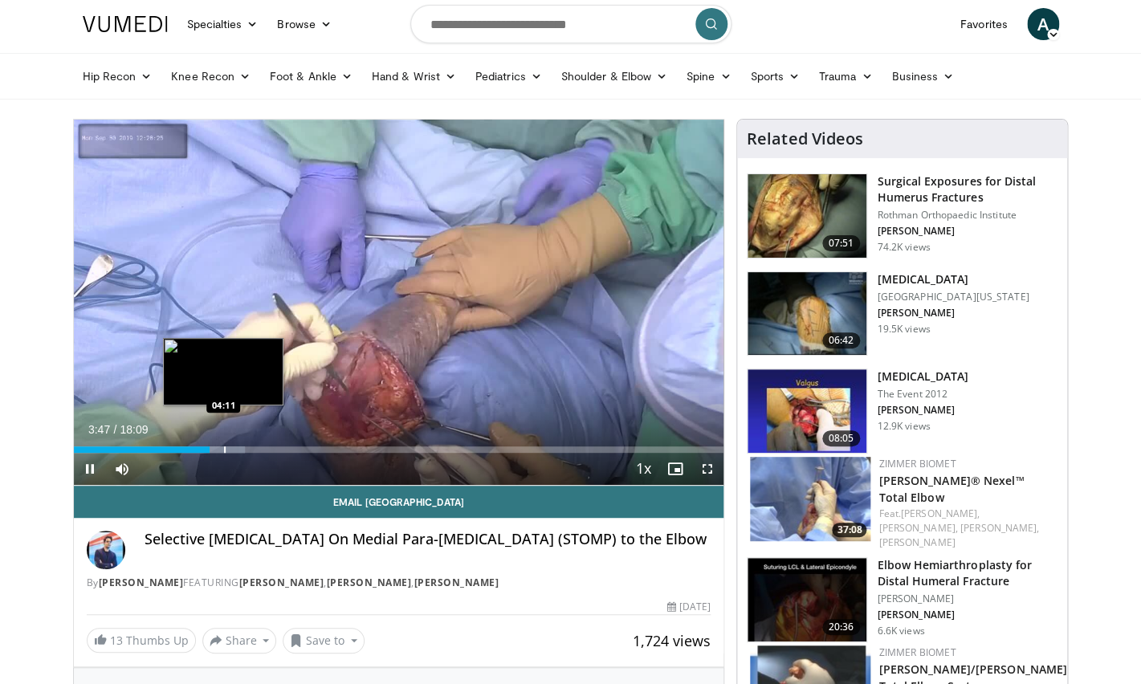
click at [223, 450] on div "Loaded : 26.40% 03:47 04:11" at bounding box center [399, 449] width 650 height 6
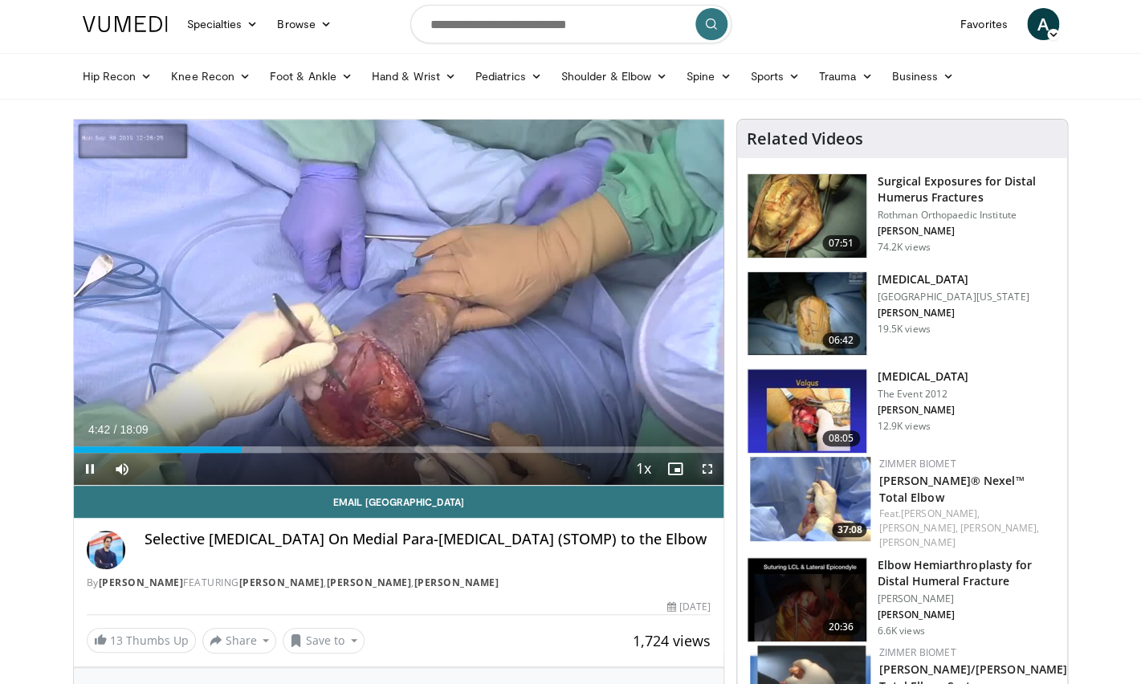
click at [705, 464] on span "Video Player" at bounding box center [707, 469] width 32 height 32
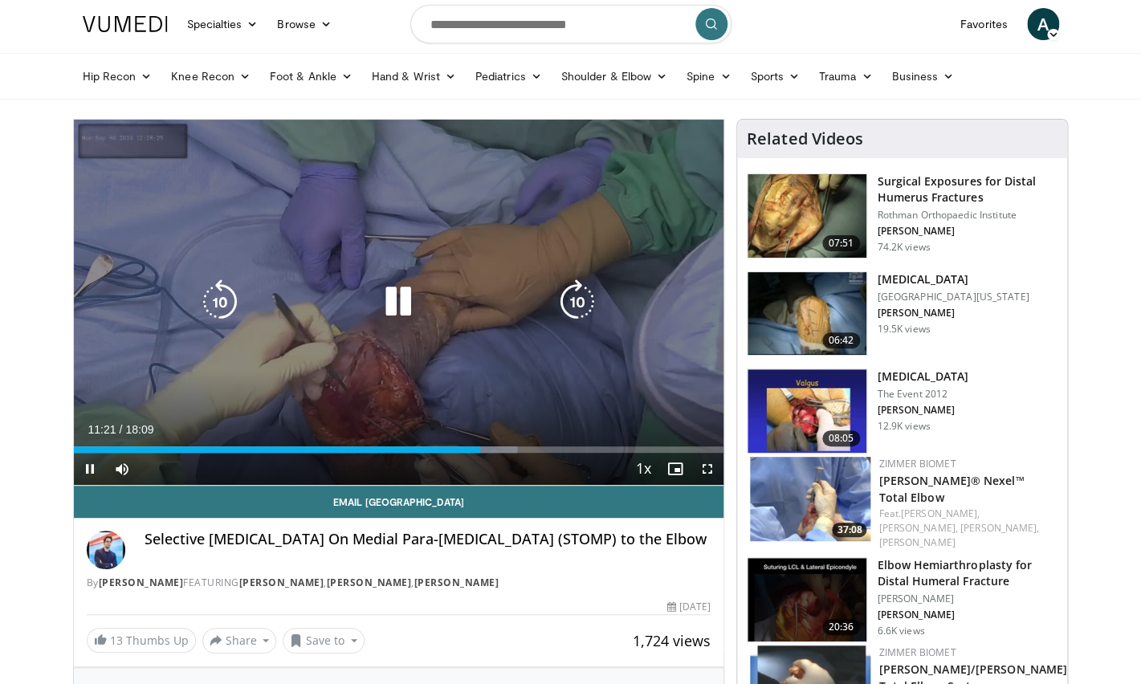
click at [409, 308] on icon "Video Player" at bounding box center [398, 301] width 45 height 45
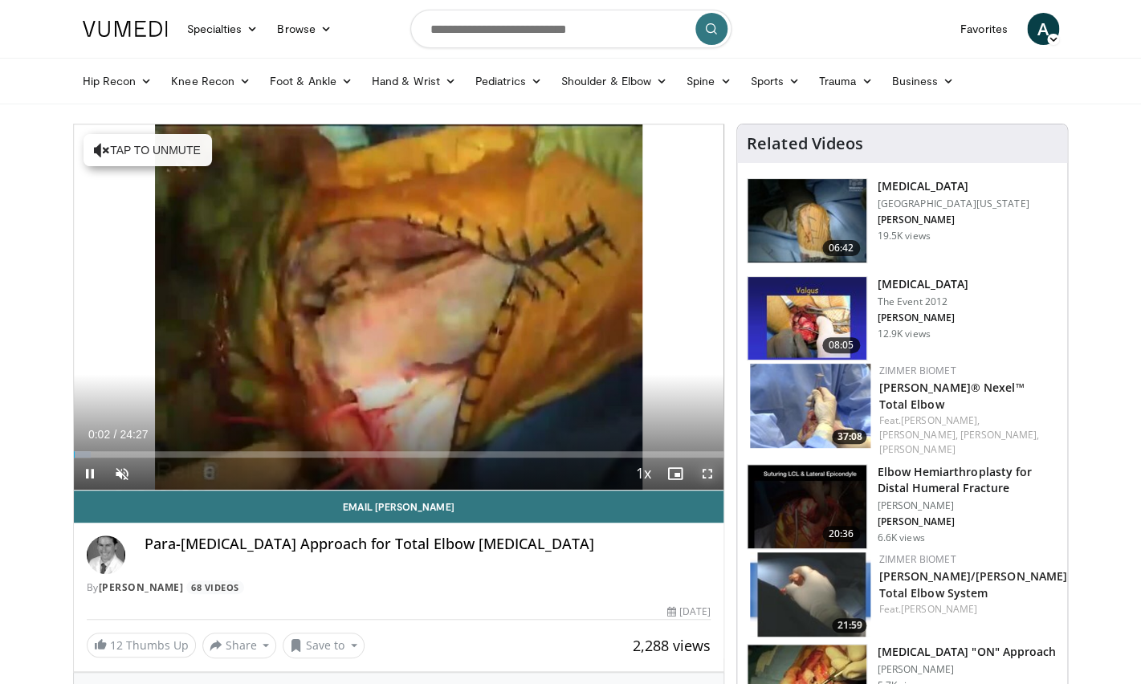
click at [709, 473] on span "Video Player" at bounding box center [707, 474] width 32 height 32
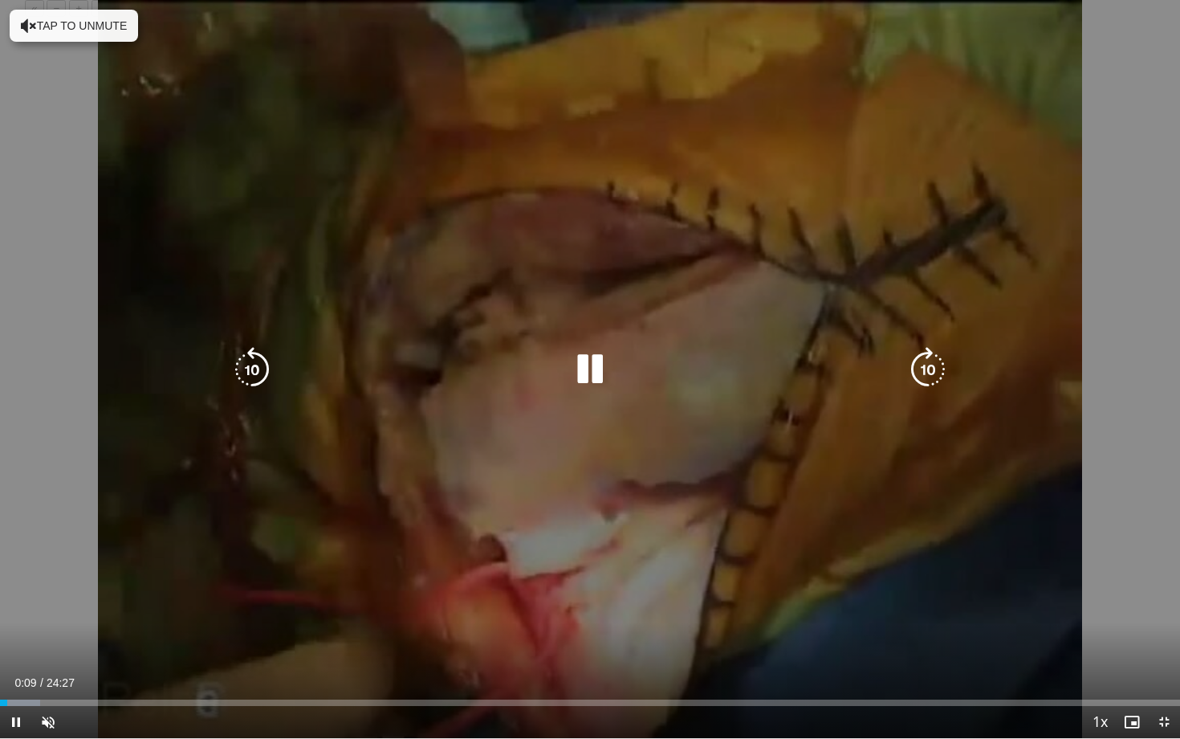
click at [116, 39] on button "Tap to unmute" at bounding box center [74, 26] width 128 height 32
click at [381, 238] on div "10 seconds Tap to unmute" at bounding box center [590, 369] width 1180 height 738
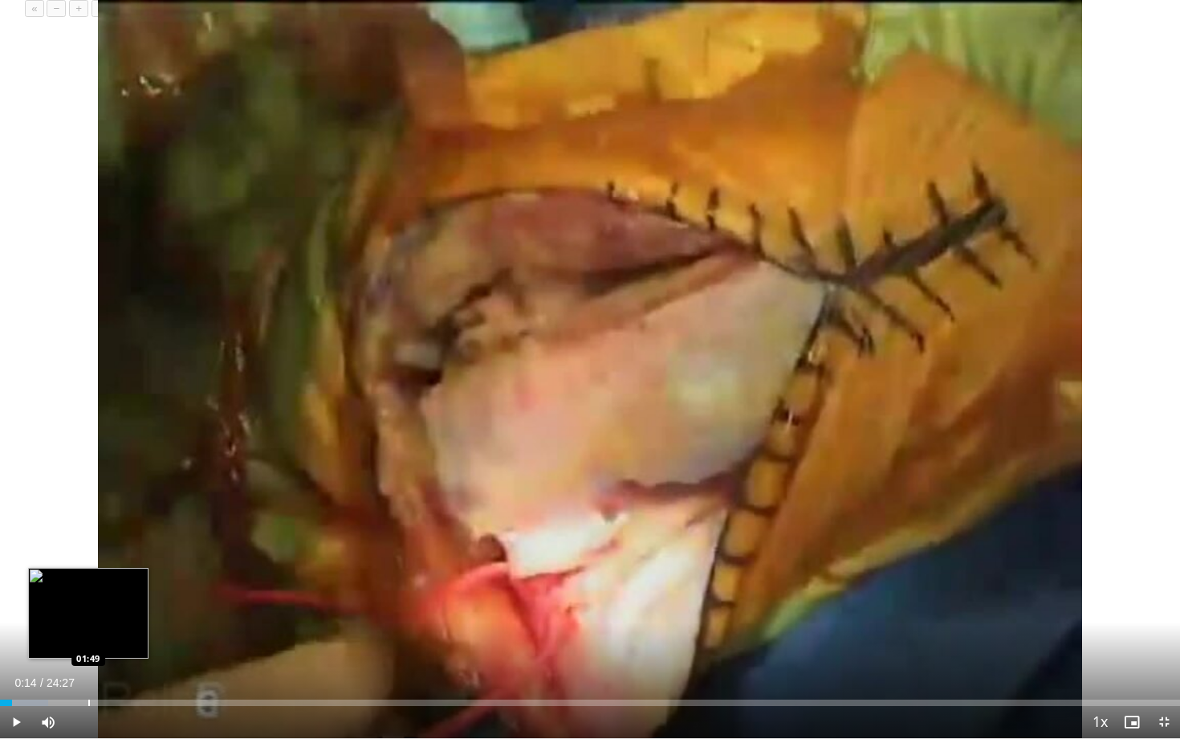
click at [88, 683] on div "Progress Bar" at bounding box center [89, 702] width 2 height 6
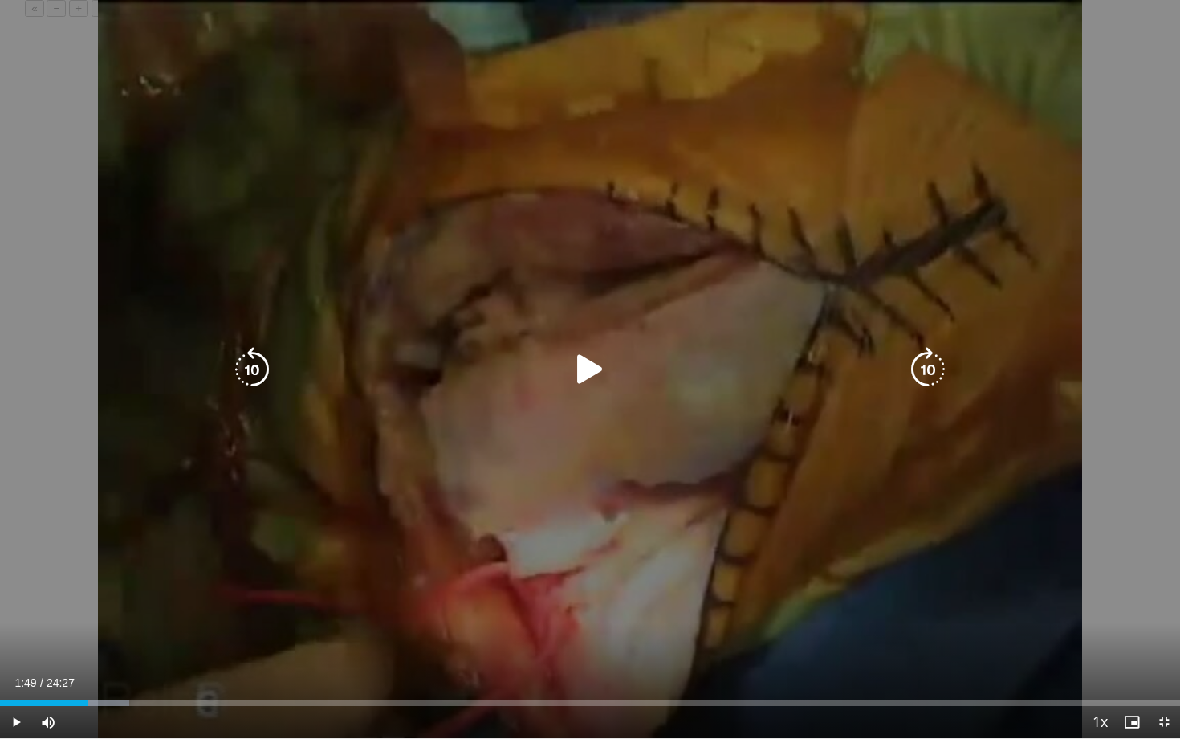
click at [592, 381] on icon "Video Player" at bounding box center [590, 369] width 45 height 45
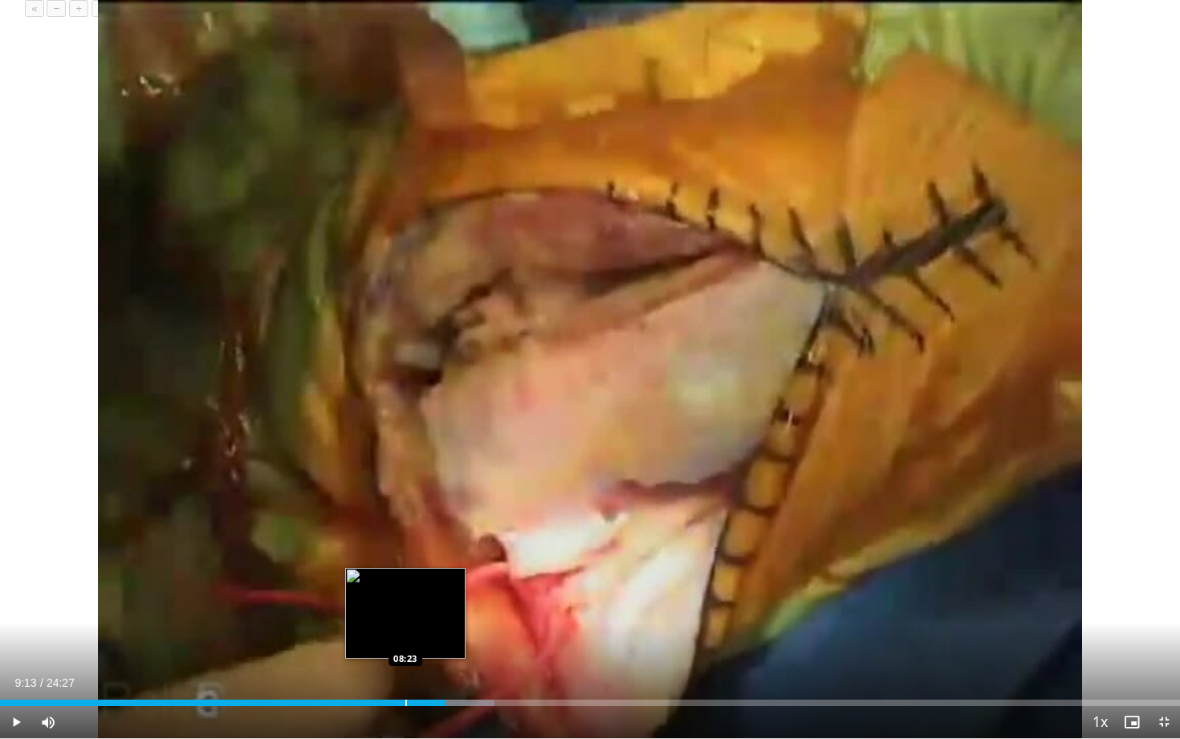
click at [405, 683] on div "Progress Bar" at bounding box center [406, 702] width 2 height 6
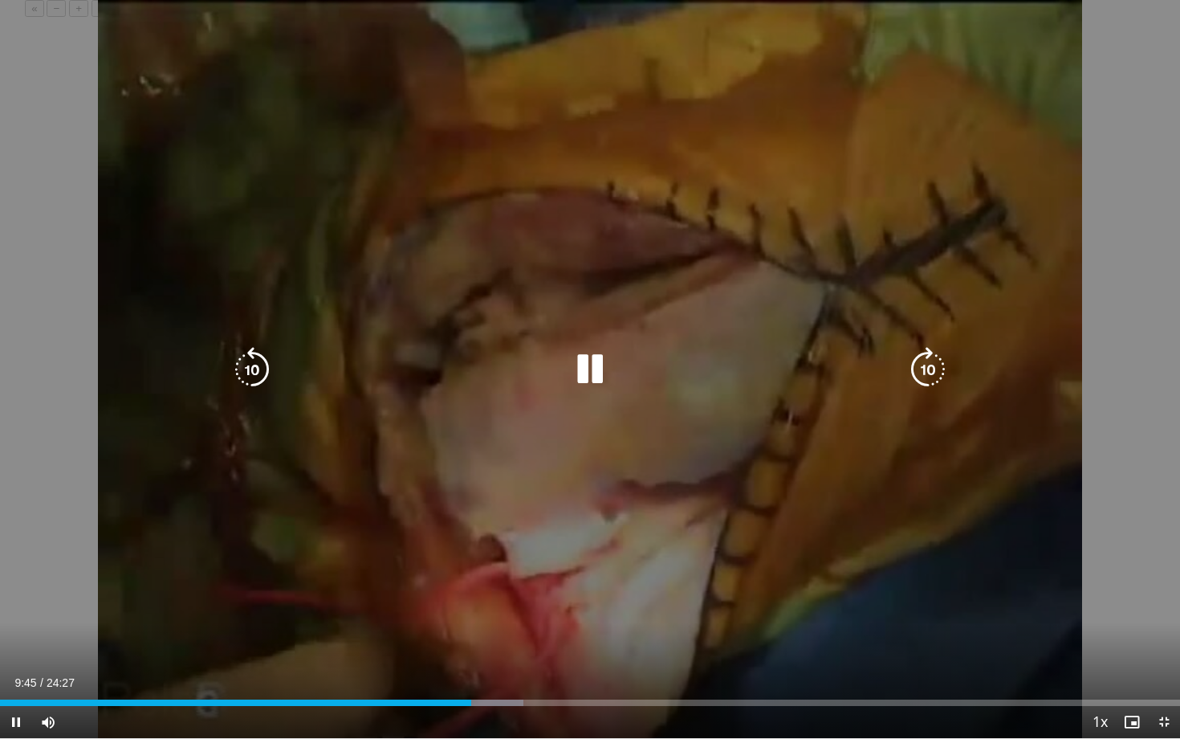
click at [487, 683] on video-js "**********" at bounding box center [590, 369] width 1180 height 739
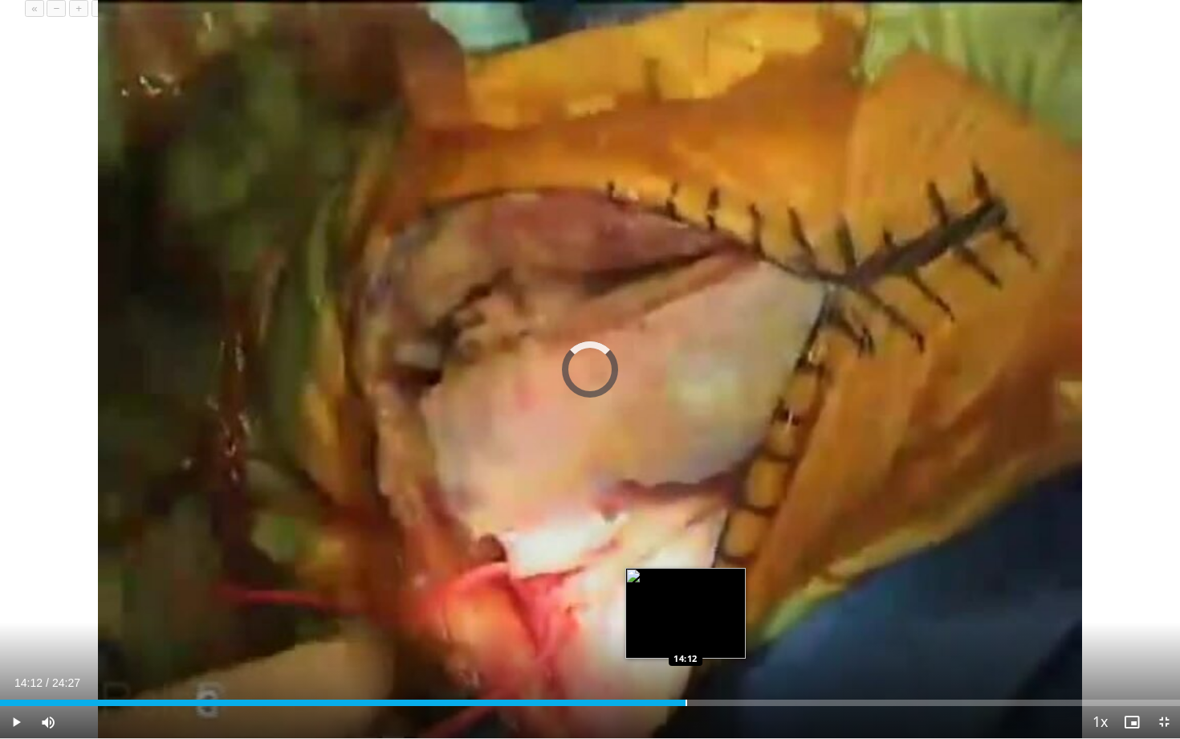
click at [686, 683] on div "Loaded : 44.62% 09:54 14:12" at bounding box center [590, 702] width 1180 height 6
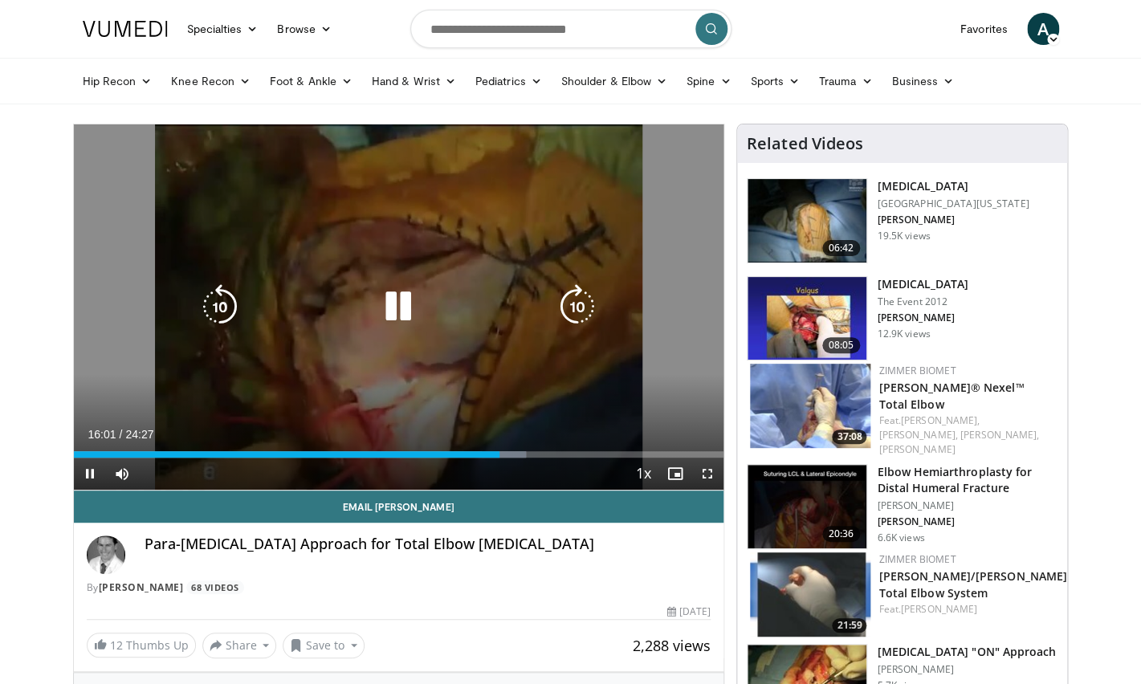
click at [345, 286] on div "10 seconds Tap to unmute" at bounding box center [399, 306] width 650 height 365
